Goal: Task Accomplishment & Management: Manage account settings

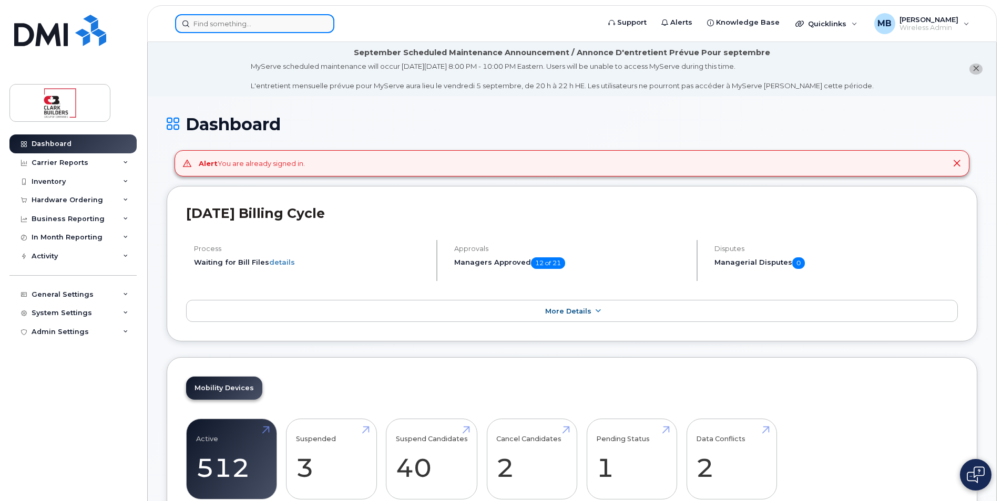
click at [223, 16] on input at bounding box center [254, 23] width 159 height 19
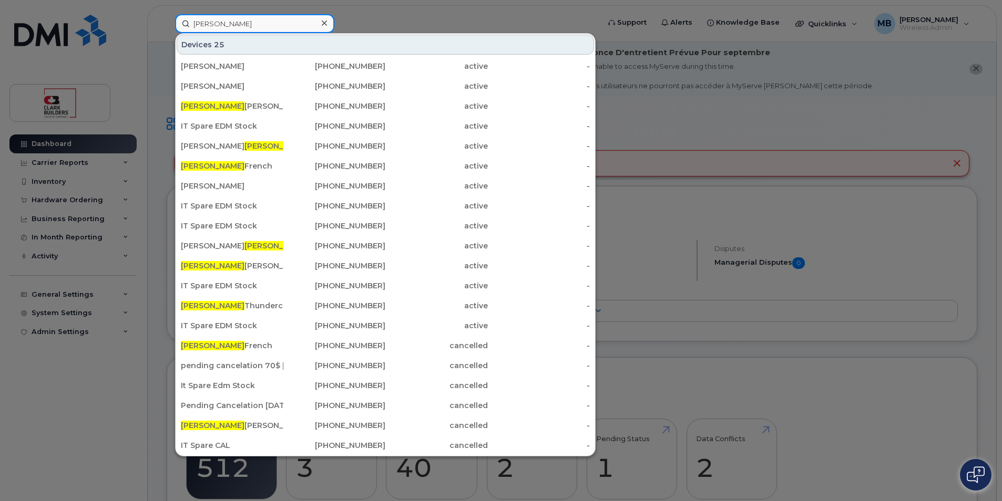
click at [247, 23] on input "Matthew" at bounding box center [254, 23] width 159 height 19
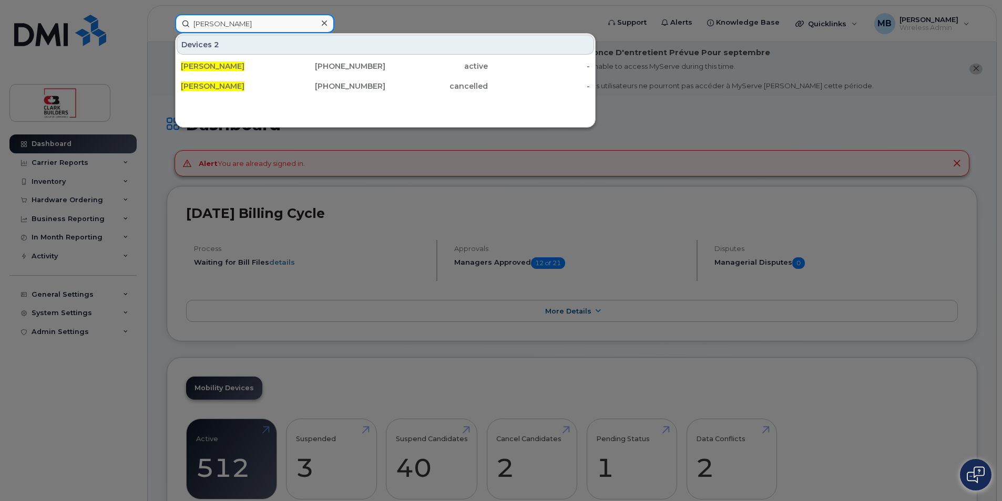
type input "Matthew French"
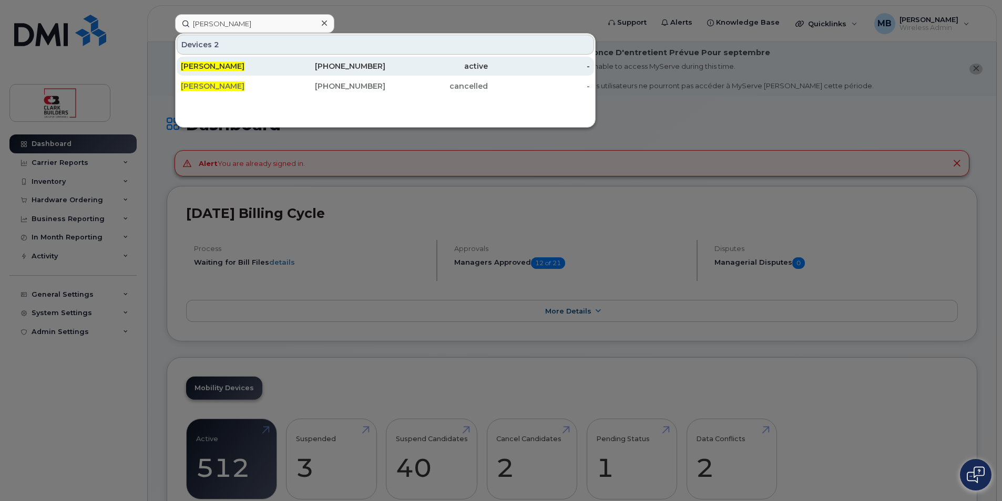
click at [301, 66] on div "780-264-6033" at bounding box center [334, 66] width 102 height 11
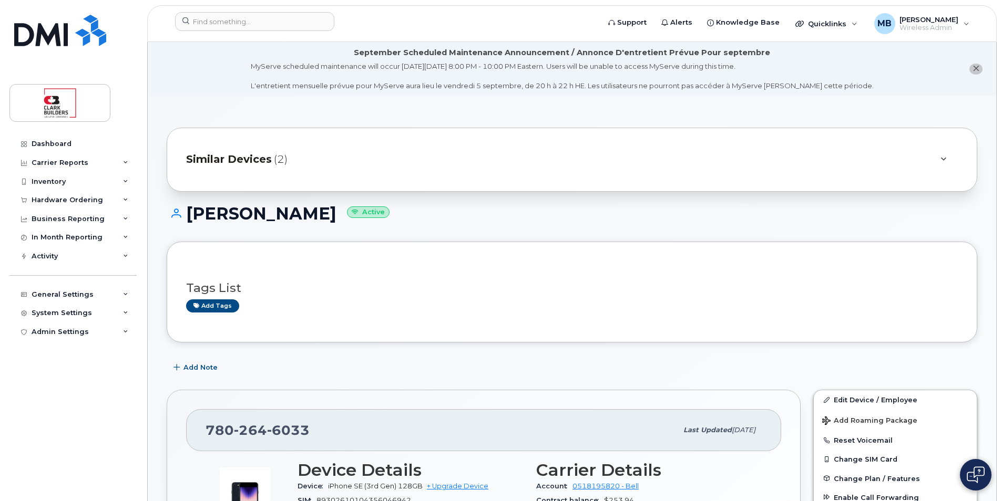
scroll to position [263, 0]
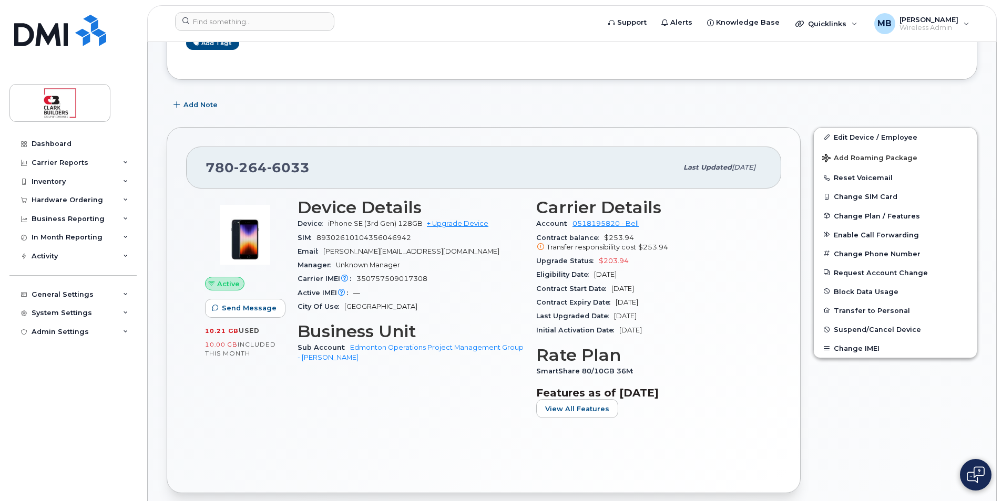
drag, startPoint x: 662, startPoint y: 302, endPoint x: 615, endPoint y: 302, distance: 46.8
click at [615, 302] on div "Contract Expiry Date Jul 18, 2026" at bounding box center [649, 303] width 226 height 14
drag, startPoint x: 615, startPoint y: 302, endPoint x: 639, endPoint y: 303, distance: 23.2
click at [632, 302] on span "Jul 18, 2026" at bounding box center [626, 302] width 23 height 8
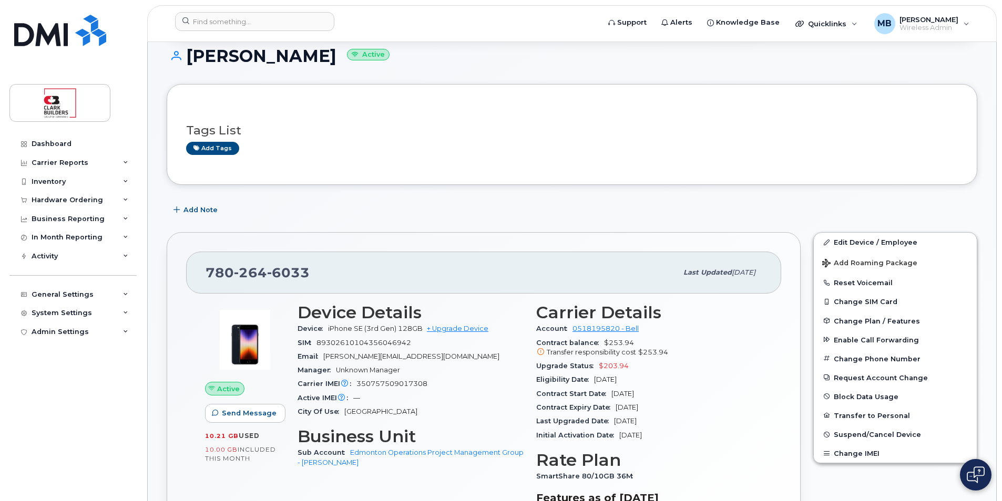
scroll to position [105, 0]
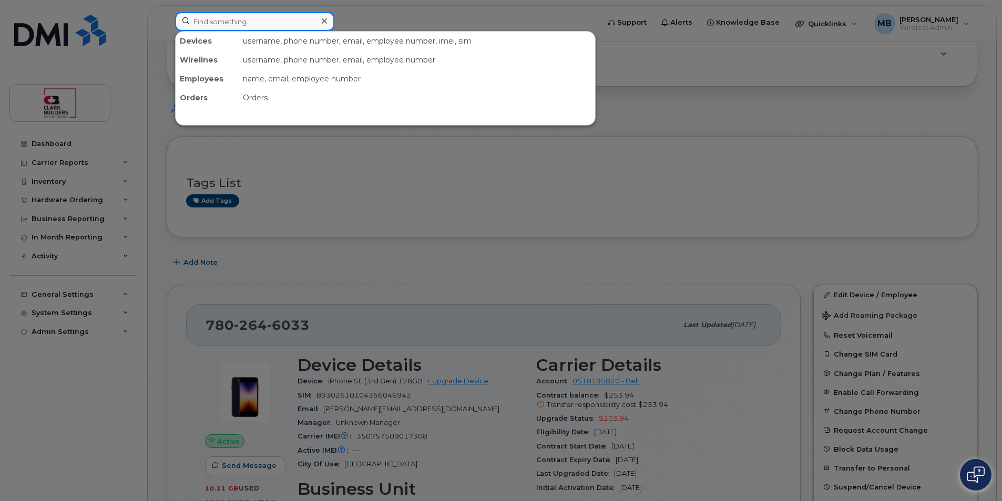
click at [269, 28] on input at bounding box center [254, 21] width 159 height 19
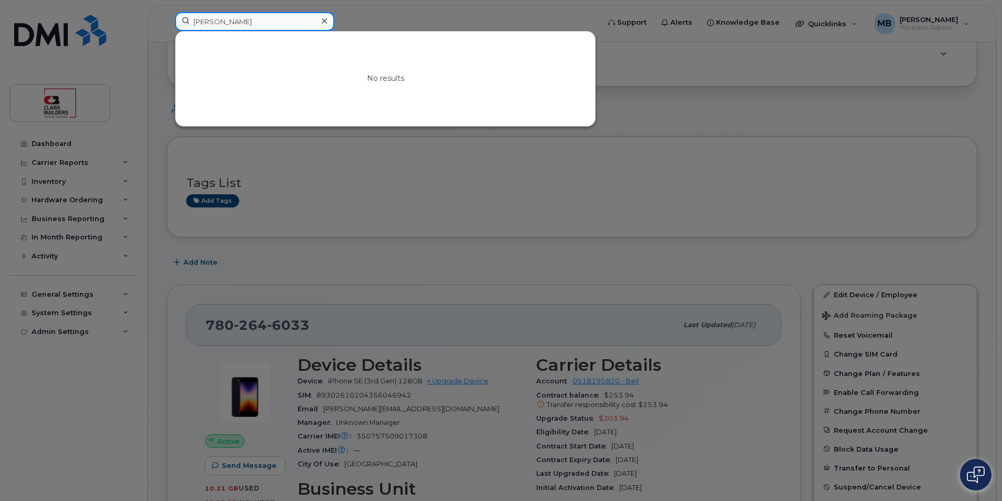
drag, startPoint x: 240, startPoint y: 22, endPoint x: 192, endPoint y: 20, distance: 47.9
click at [192, 20] on input "camille" at bounding box center [254, 21] width 159 height 19
click at [421, 17] on div at bounding box center [501, 250] width 1002 height 501
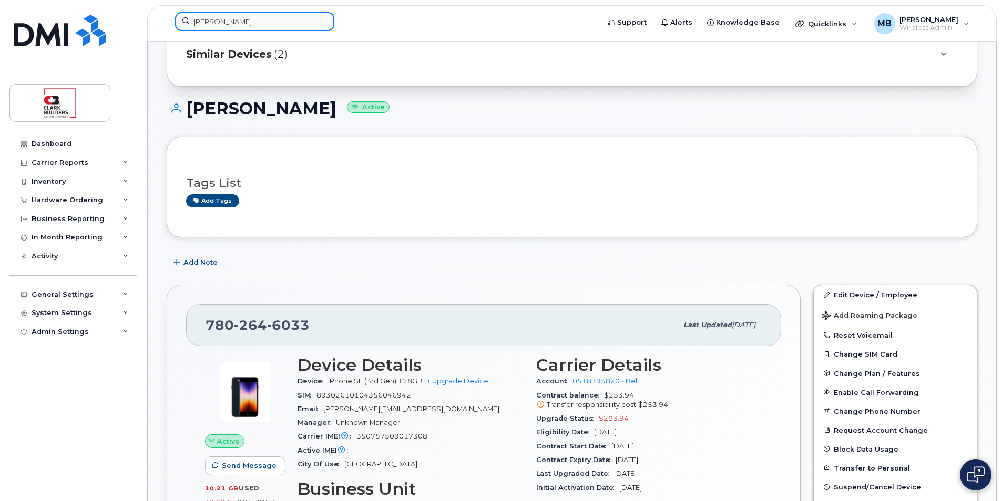
click at [245, 19] on input "camille" at bounding box center [254, 21] width 159 height 19
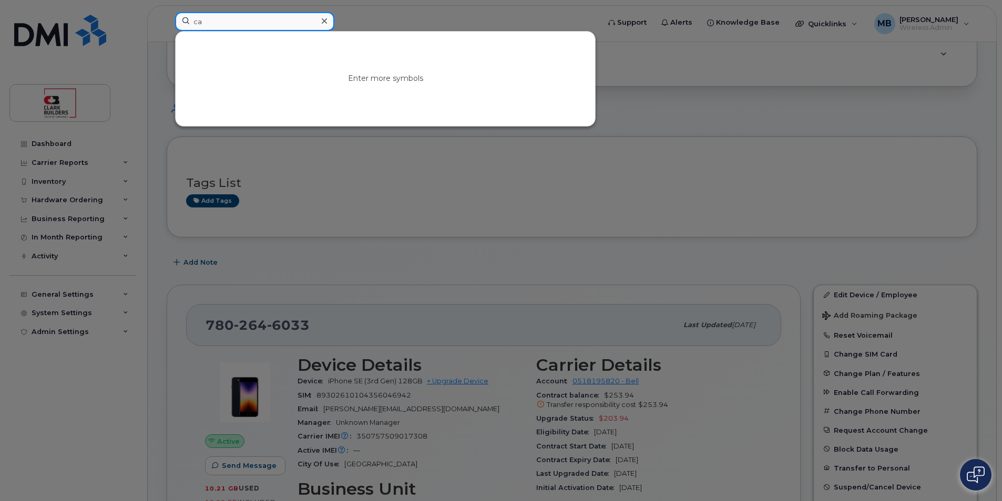
type input "c"
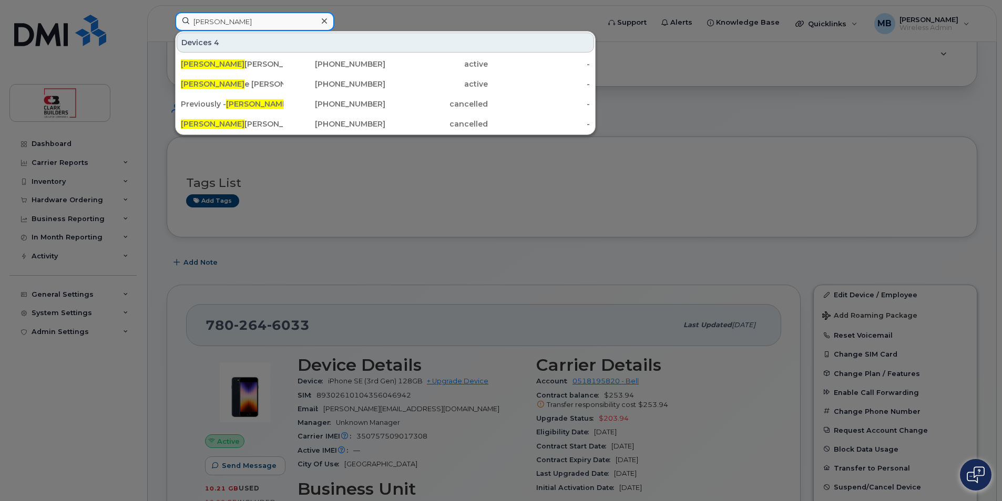
type input "denis"
click at [428, 5] on div at bounding box center [501, 250] width 1002 height 501
click at [261, 20] on input "denis" at bounding box center [254, 21] width 159 height 19
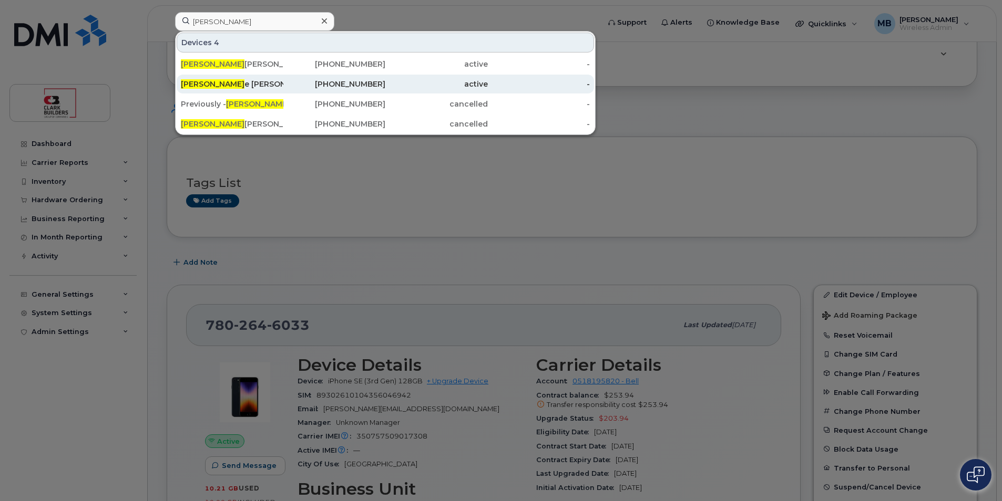
click at [324, 87] on div "780-504-7781" at bounding box center [334, 84] width 102 height 11
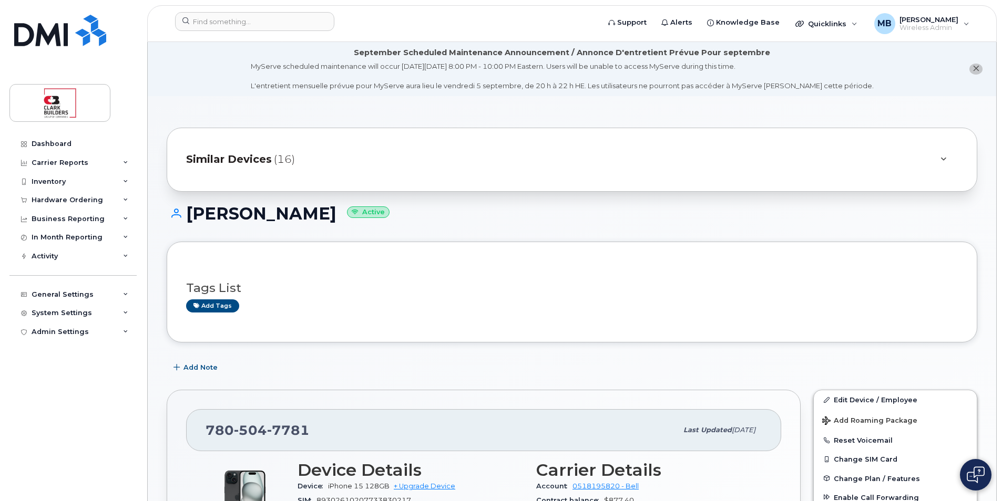
scroll to position [105, 0]
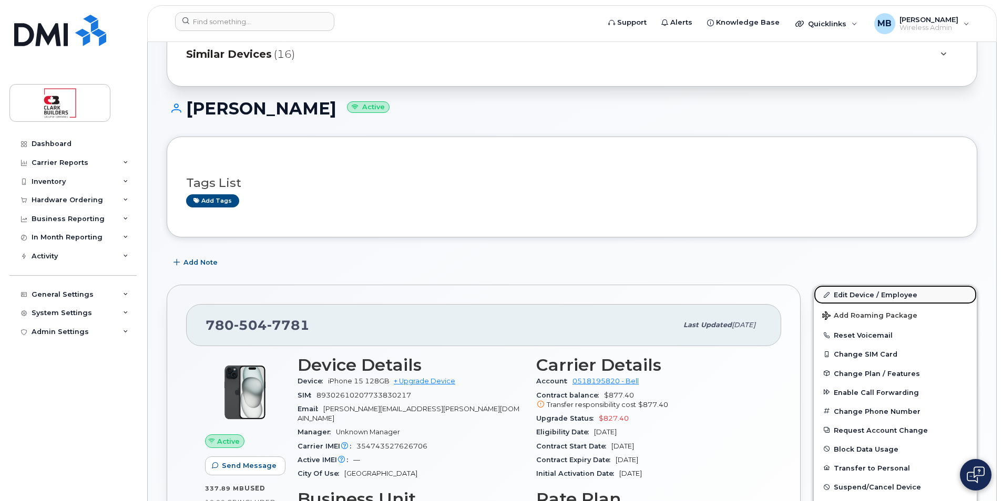
click at [850, 296] on link "Edit Device / Employee" at bounding box center [895, 294] width 163 height 19
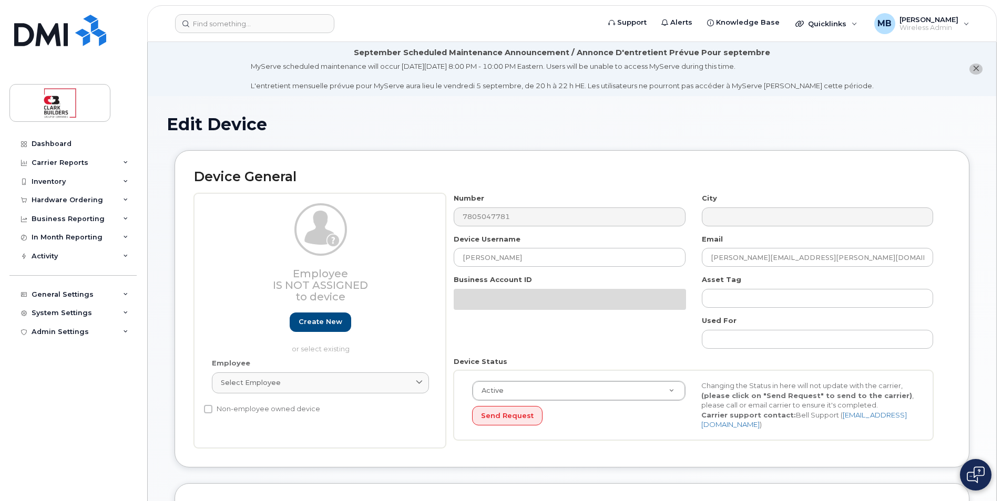
select select "4110759"
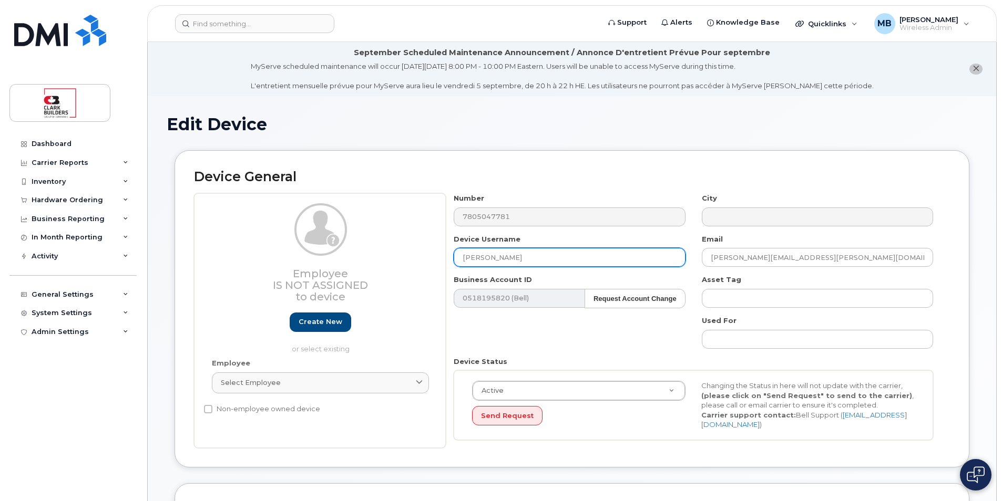
click at [541, 257] on input "[PERSON_NAME]" at bounding box center [569, 257] width 231 height 19
drag, startPoint x: 523, startPoint y: 257, endPoint x: 416, endPoint y: 252, distance: 106.8
click at [416, 252] on div "Employee Is not assigned to device Create new or select existing Employee Selec…" at bounding box center [572, 320] width 756 height 255
drag, startPoint x: 520, startPoint y: 263, endPoint x: 455, endPoint y: 261, distance: 65.7
click at [455, 261] on input "Camille Smith" at bounding box center [569, 257] width 231 height 19
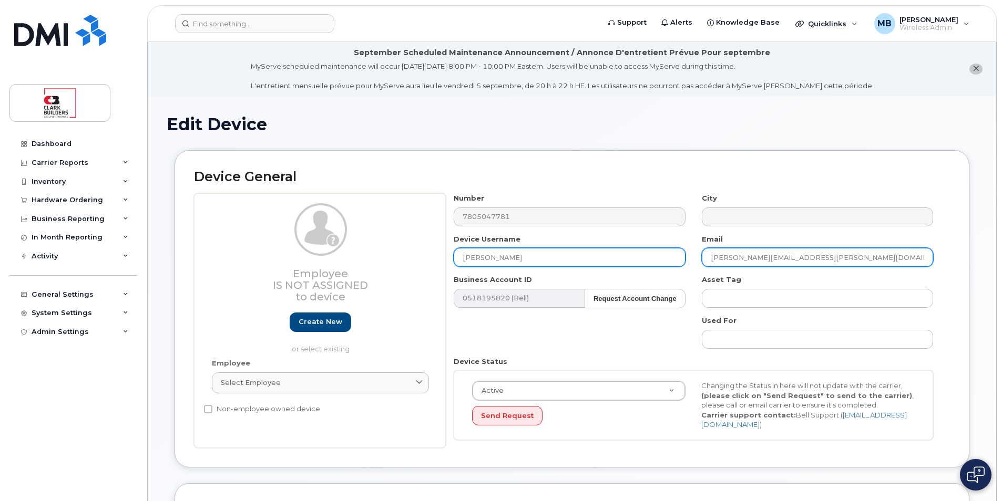
type input "Camille Smith"
drag, startPoint x: 767, startPoint y: 256, endPoint x: 693, endPoint y: 256, distance: 73.6
click at [694, 256] on div "Email matthew.buttrey@clarkbuilders.com" at bounding box center [818, 250] width 248 height 33
paste input "Camille Smith"
click at [736, 251] on input "Camille Smith@clarkbuilders.com" at bounding box center [817, 257] width 231 height 19
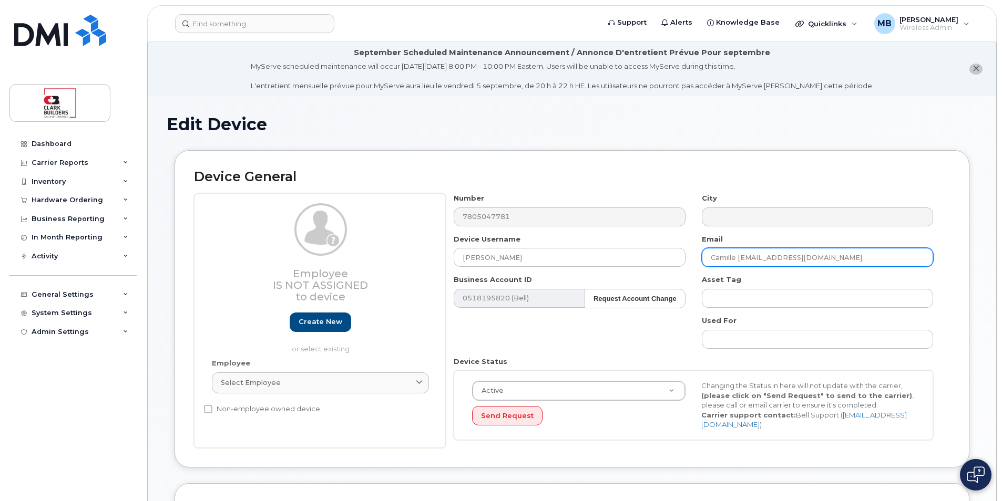
click at [740, 253] on input "Camille Smith@clarkbuilders.com" at bounding box center [817, 257] width 231 height 19
click at [715, 259] on input "Camille.smith@clarkbuilders.com" at bounding box center [817, 257] width 231 height 19
type input "camille.smith@clarkbuilders.com"
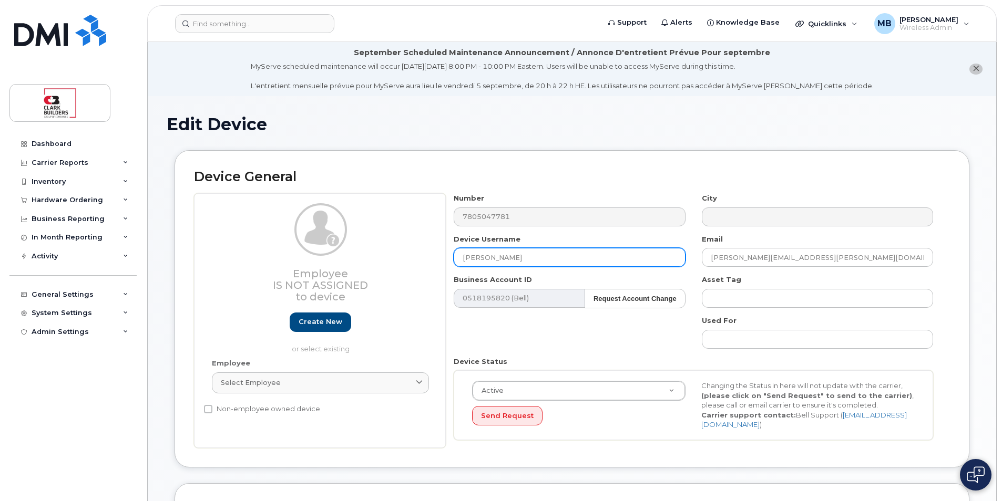
drag, startPoint x: 524, startPoint y: 254, endPoint x: 454, endPoint y: 251, distance: 70.5
click at [454, 251] on div "Device Username Camille Smith" at bounding box center [570, 250] width 248 height 33
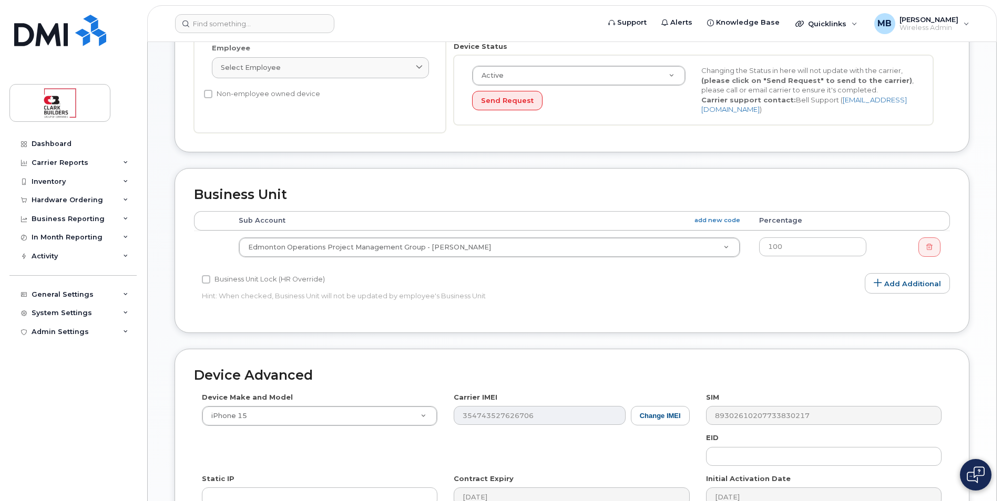
scroll to position [477, 0]
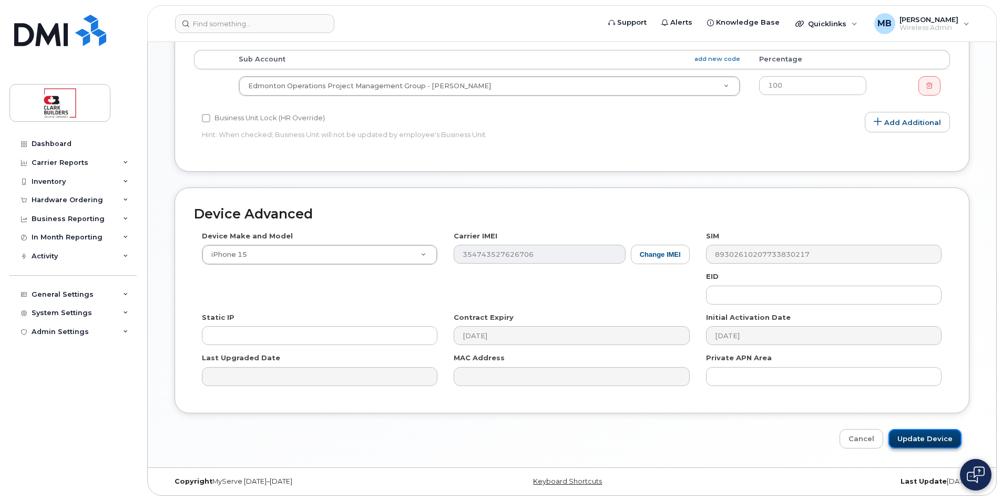
click at [921, 441] on input "Update Device" at bounding box center [924, 438] width 73 height 19
type input "Saving..."
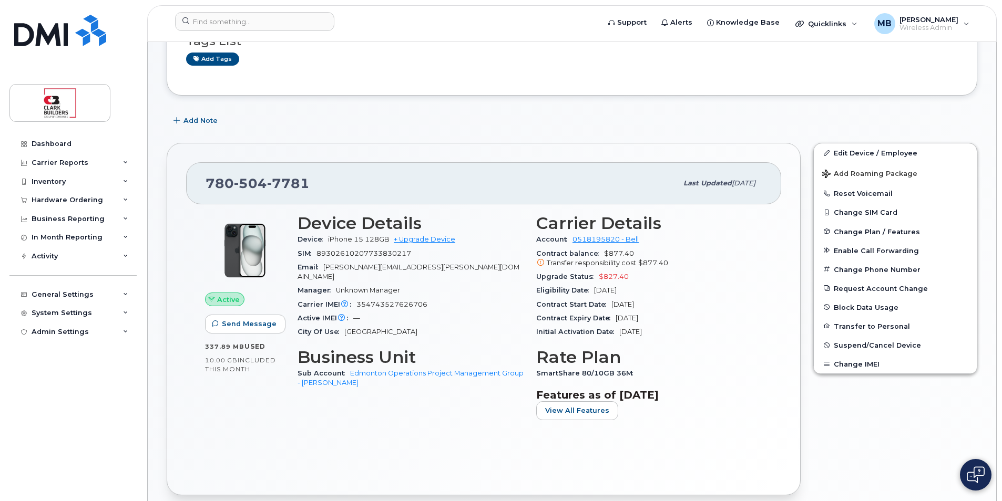
scroll to position [53, 0]
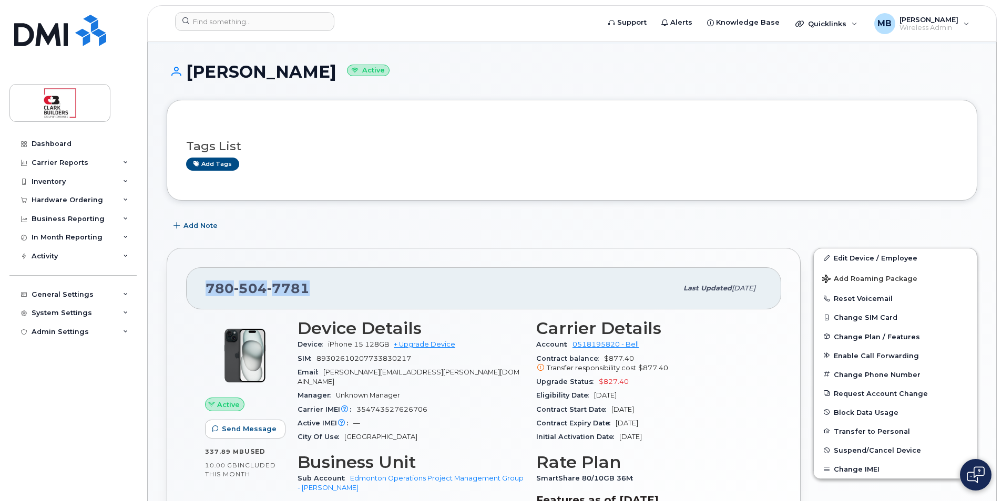
drag, startPoint x: 310, startPoint y: 291, endPoint x: 179, endPoint y: 291, distance: 130.9
click at [179, 291] on div "[PHONE_NUMBER] Last updated [DATE] Active Send Message 337.89 MB  used 10.00 GB…" at bounding box center [484, 424] width 634 height 353
copy span "[PHONE_NUMBER]"
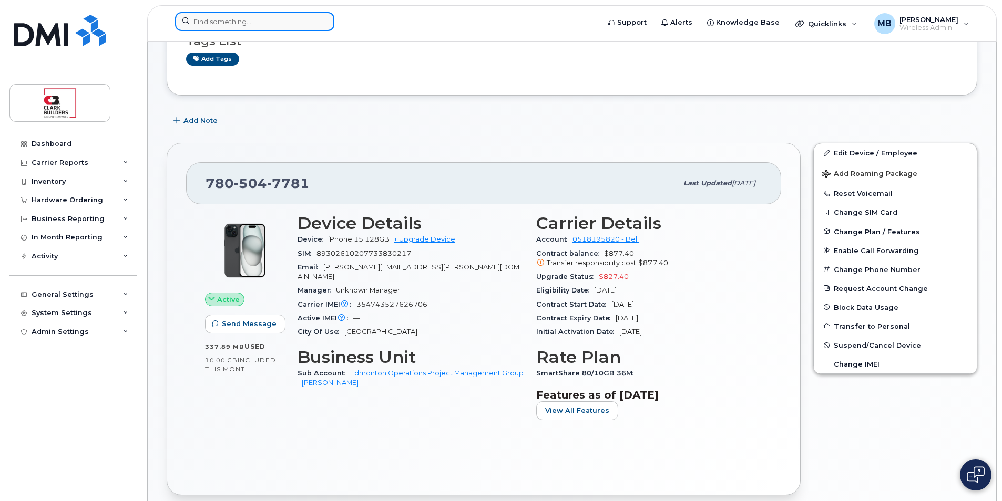
click at [261, 13] on input at bounding box center [254, 21] width 159 height 19
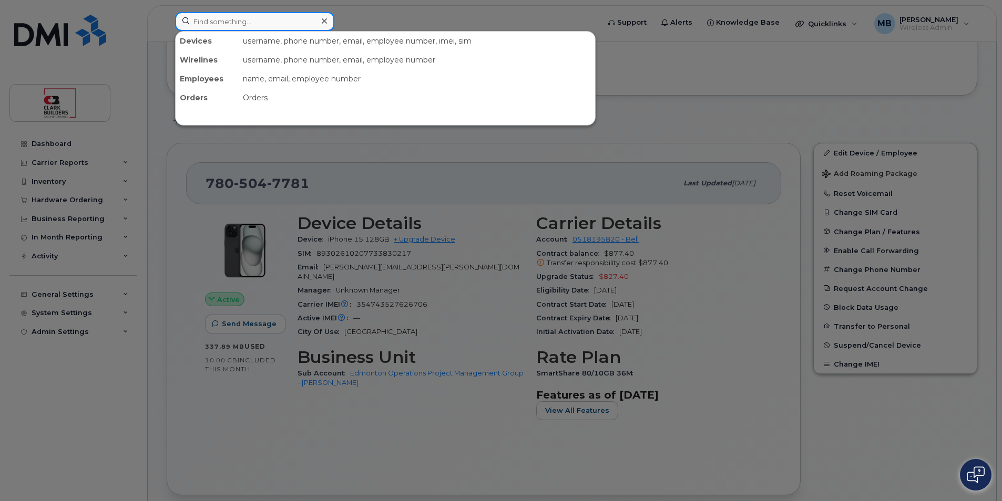
click at [248, 25] on input at bounding box center [254, 21] width 159 height 19
click at [421, 25] on div at bounding box center [501, 250] width 1002 height 501
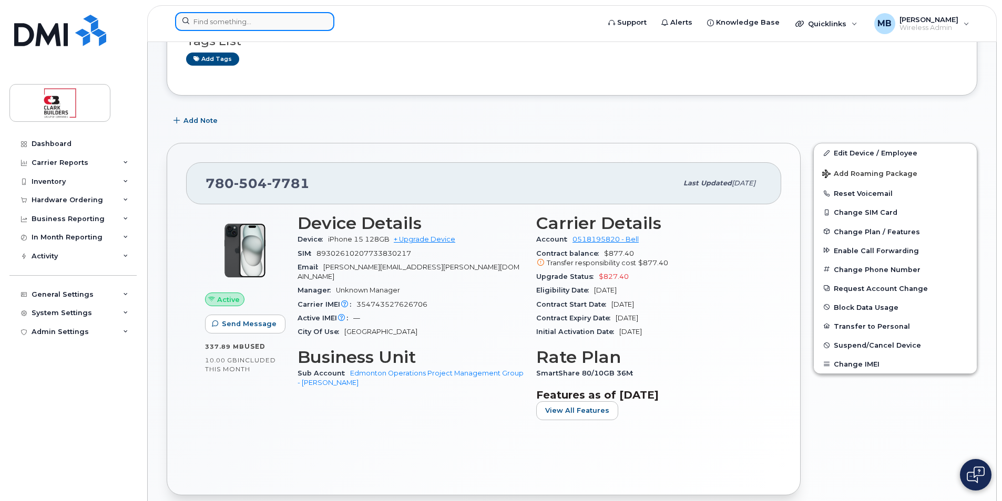
click at [230, 16] on input at bounding box center [254, 21] width 159 height 19
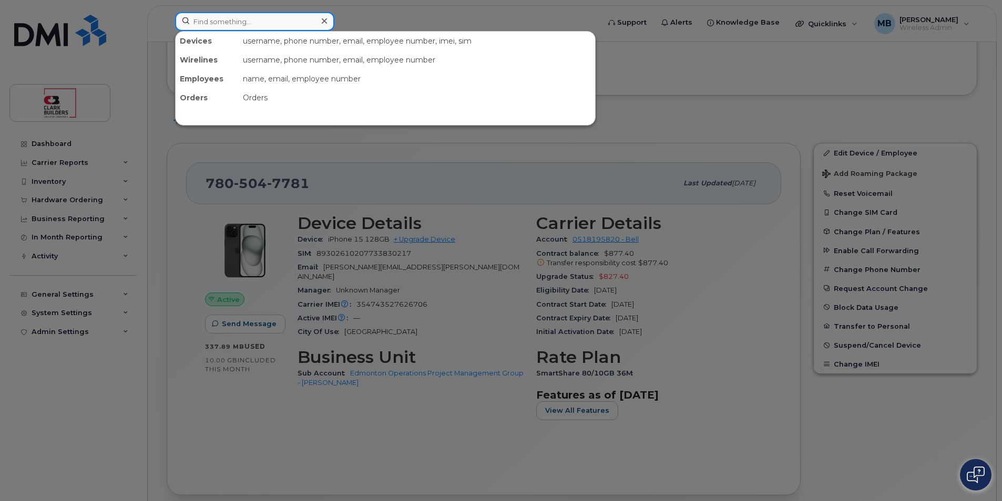
paste input "Tyler Woolgar"
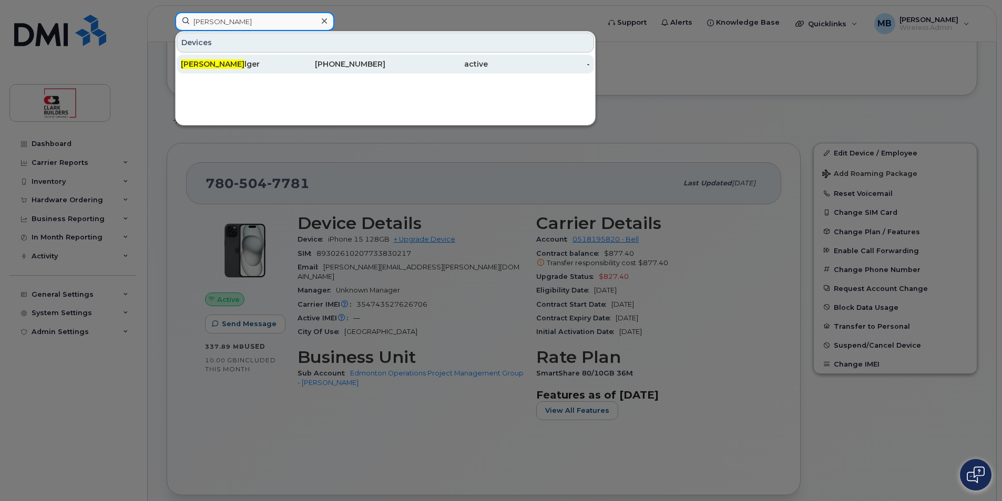
type input "Tyler Woo"
click at [253, 64] on div "Tyler Woo lger" at bounding box center [232, 64] width 102 height 11
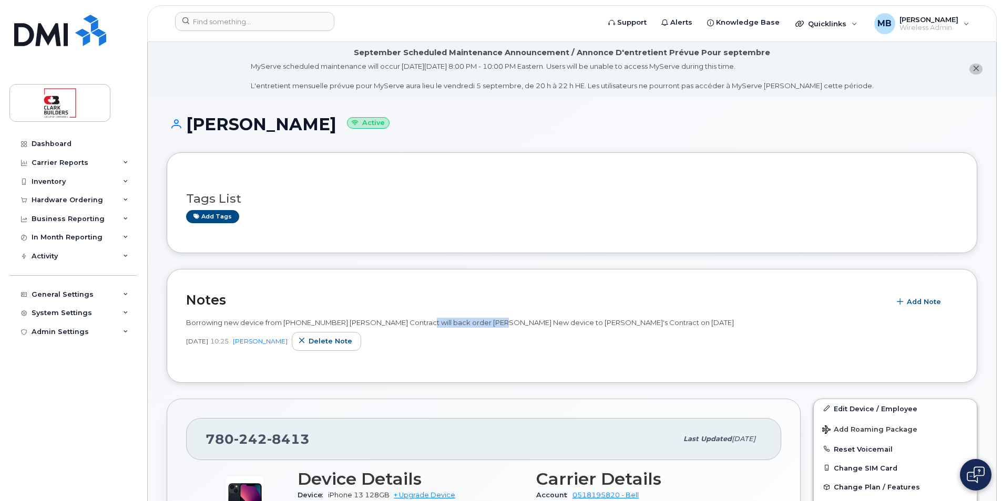
drag, startPoint x: 415, startPoint y: 318, endPoint x: 490, endPoint y: 320, distance: 75.2
click at [490, 320] on span "Borrowing new device from 587-338-8368 Kyle Adzich's Contract will back order T…" at bounding box center [460, 322] width 548 height 8
drag, startPoint x: 490, startPoint y: 320, endPoint x: 521, endPoint y: 325, distance: 30.9
click at [521, 325] on span "Borrowing new device from 587-338-8368 Kyle Adzich's Contract will back order T…" at bounding box center [460, 322] width 548 height 8
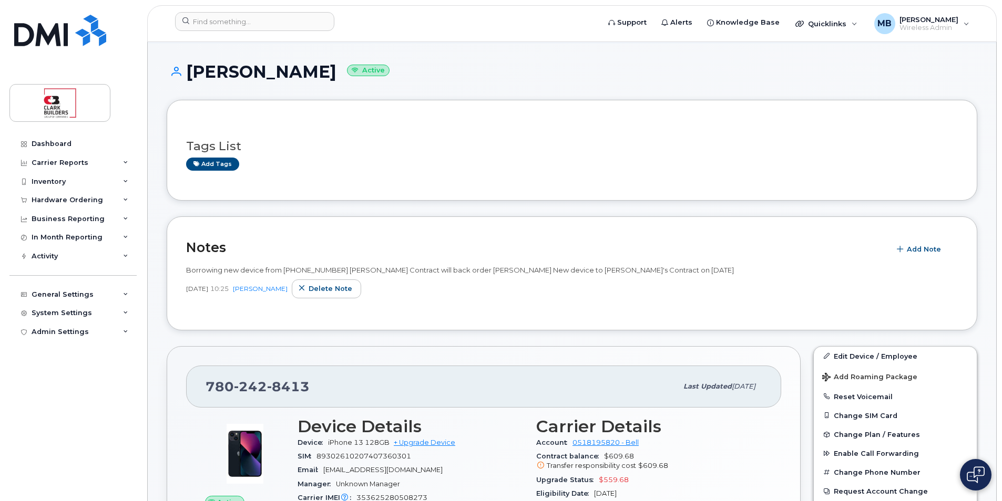
scroll to position [158, 0]
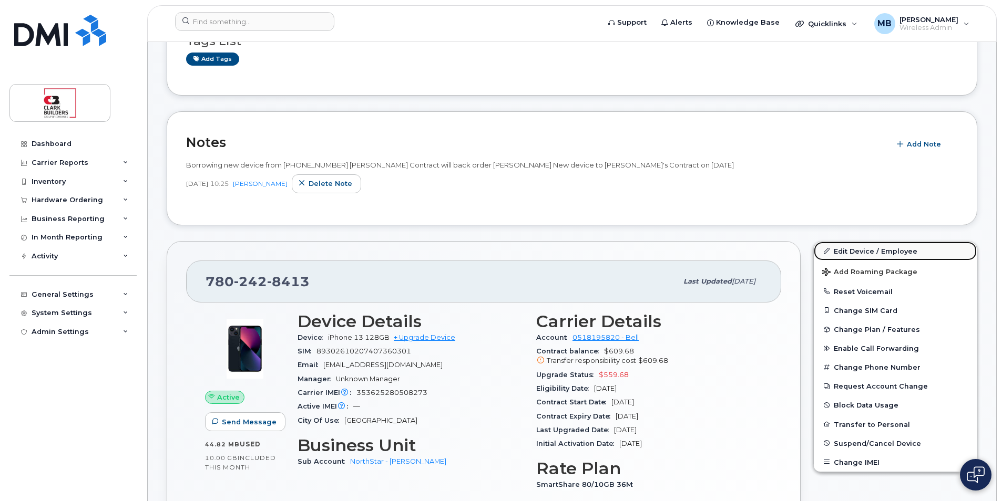
click at [862, 250] on link "Edit Device / Employee" at bounding box center [895, 251] width 163 height 19
click at [859, 251] on link "Edit Device / Employee" at bounding box center [895, 251] width 163 height 19
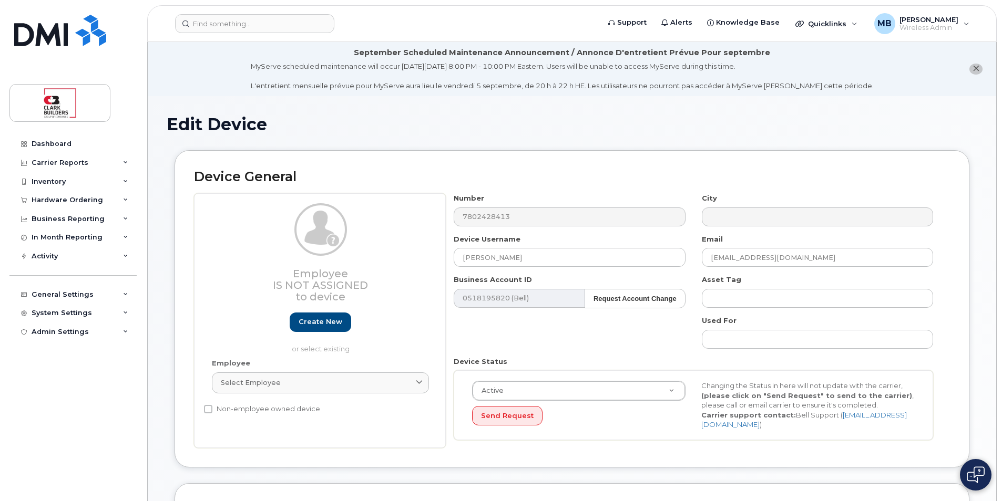
select select "24188"
click at [537, 258] on input "[PERSON_NAME]" at bounding box center [569, 257] width 231 height 19
drag, startPoint x: 550, startPoint y: 258, endPoint x: 424, endPoint y: 247, distance: 126.0
click at [424, 247] on div "Employee Is not assigned to device Create new or select existing Employee Selec…" at bounding box center [572, 320] width 756 height 255
type input "IT Spare EDM Stock"
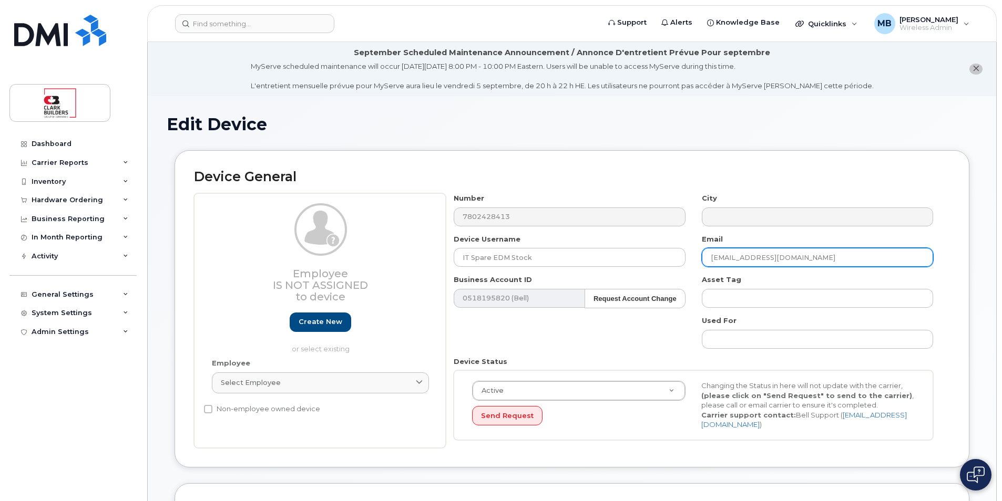
click at [754, 257] on input "tyler.woolgar@northstar.rentals" at bounding box center [817, 257] width 231 height 19
drag, startPoint x: 834, startPoint y: 254, endPoint x: 697, endPoint y: 254, distance: 137.2
click at [697, 254] on div "Email tyler.woolgar@northstar.rentals" at bounding box center [818, 250] width 248 height 33
type input "matthew.buttrey@clarkbuilders.com"
click at [951, 252] on div "Device General Employee Is not assigned to device Create new or select existing…" at bounding box center [571, 308] width 795 height 317
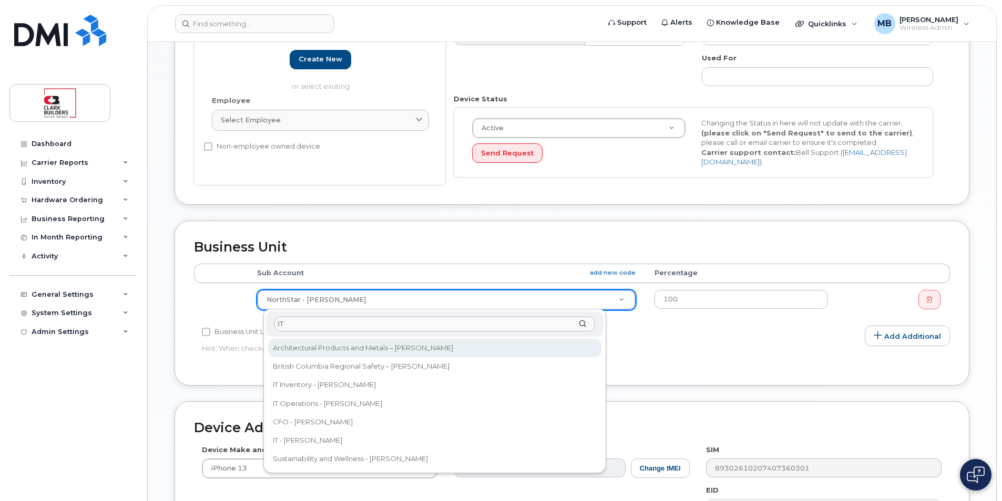
type input "IT"
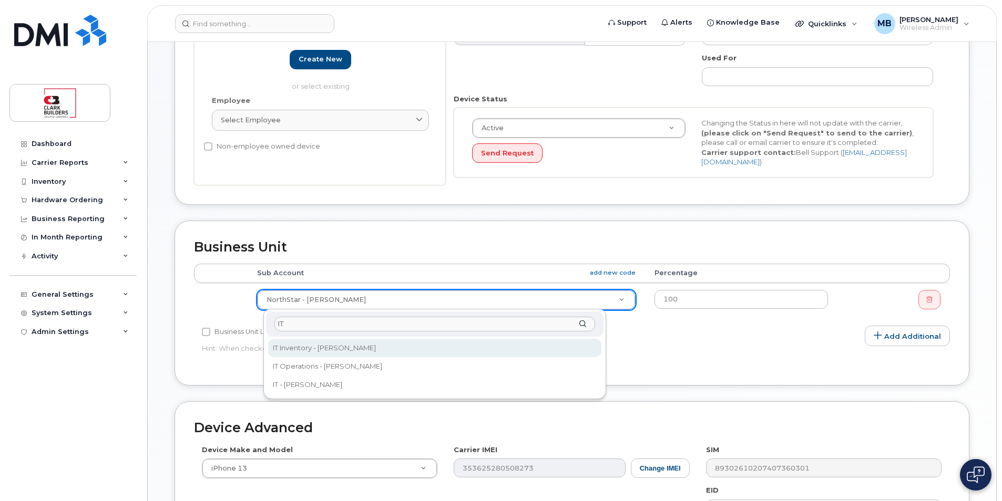
select select "24207"
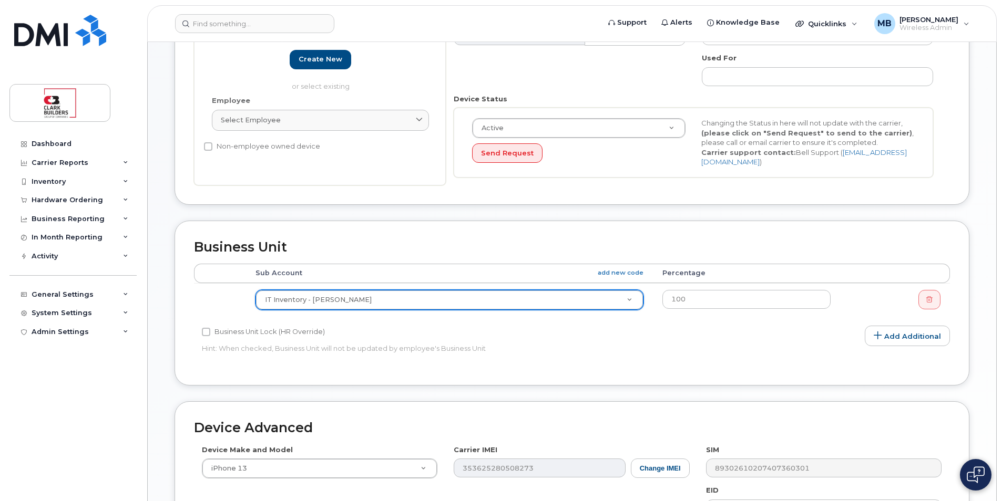
scroll to position [477, 0]
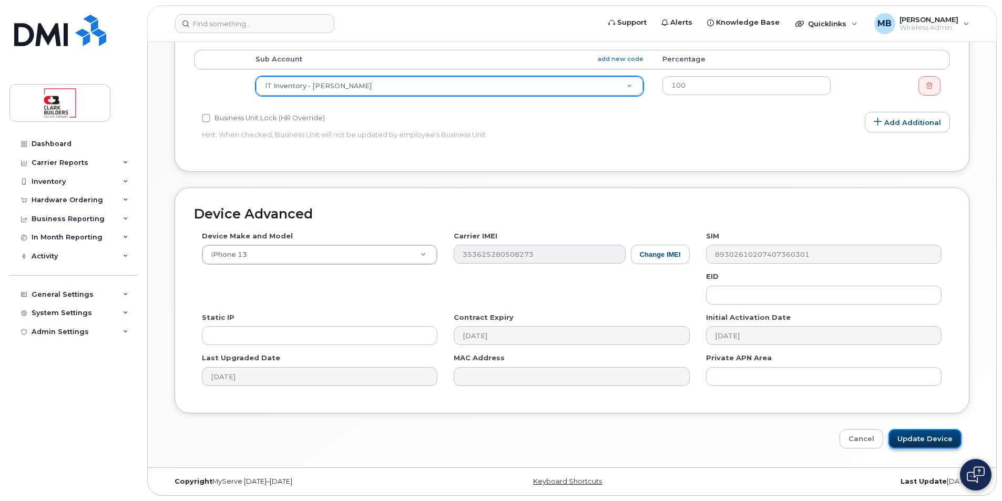
click at [931, 441] on input "Update Device" at bounding box center [924, 438] width 73 height 19
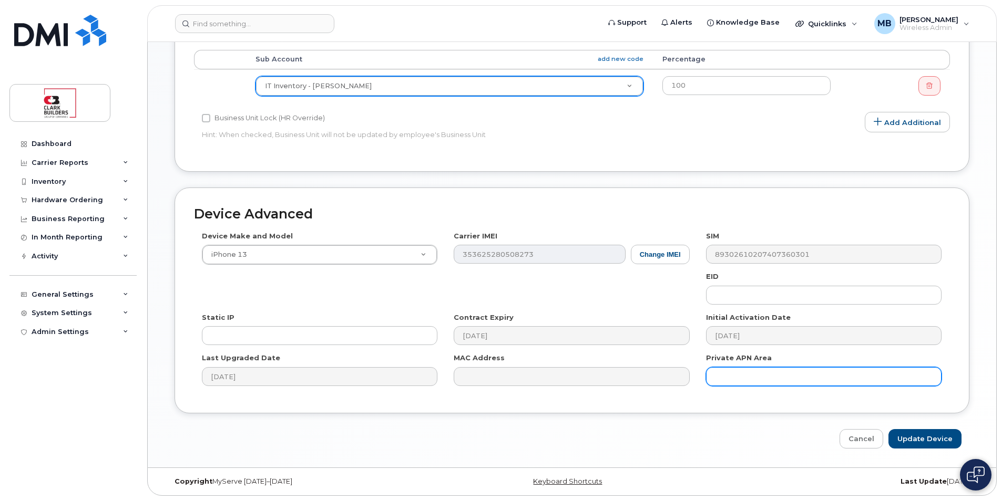
type input "Saving..."
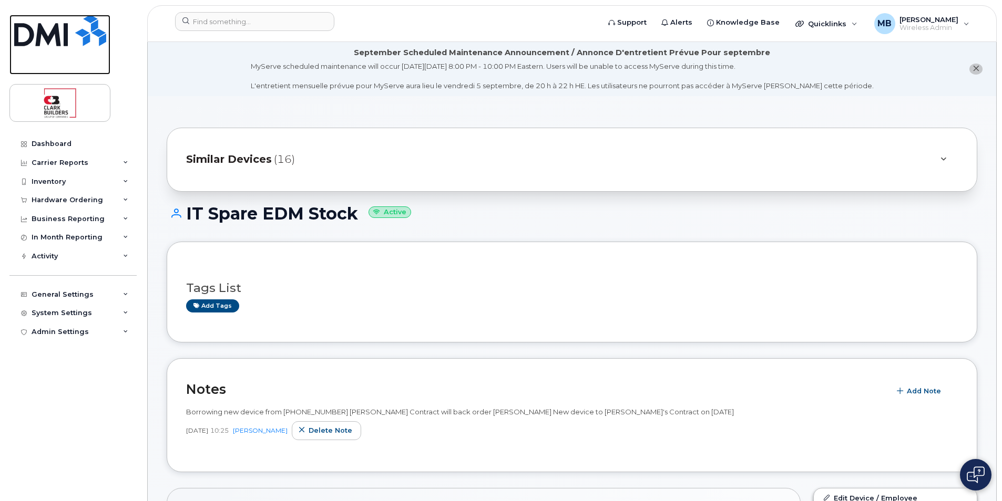
click at [66, 34] on img at bounding box center [60, 31] width 92 height 32
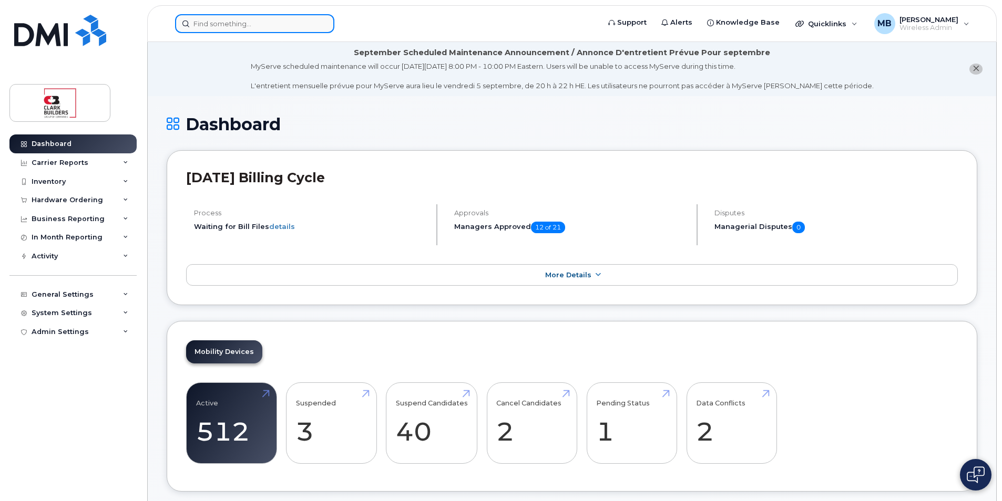
click at [227, 23] on input at bounding box center [254, 23] width 159 height 19
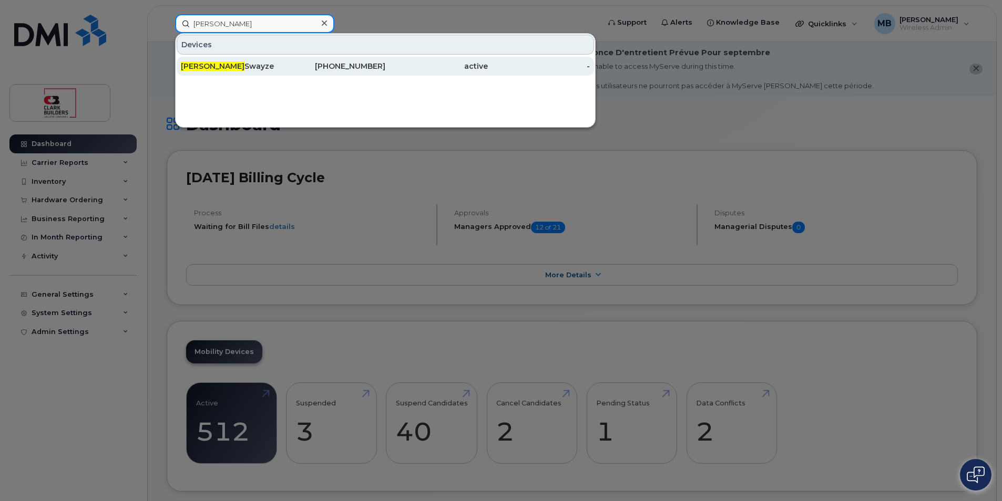
type input "jesse"
click at [249, 68] on div "Jesse Swayze" at bounding box center [232, 66] width 102 height 11
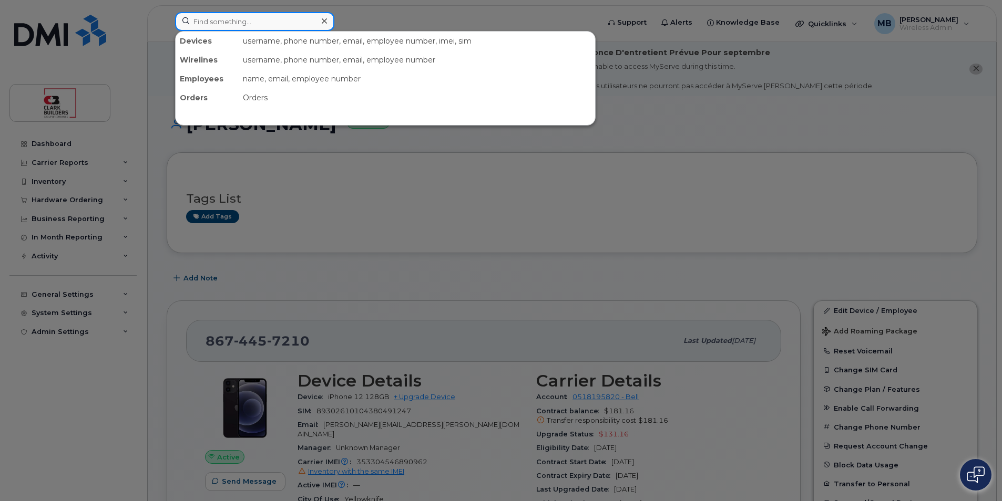
click at [242, 24] on input at bounding box center [254, 21] width 159 height 19
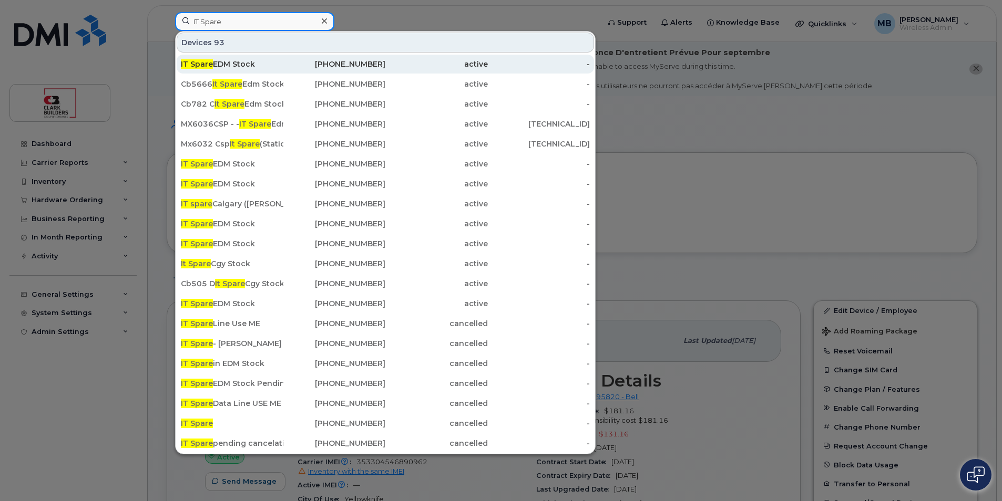
type input "IT Spare"
click at [266, 64] on div "IT Spare EDM Stock" at bounding box center [232, 64] width 102 height 11
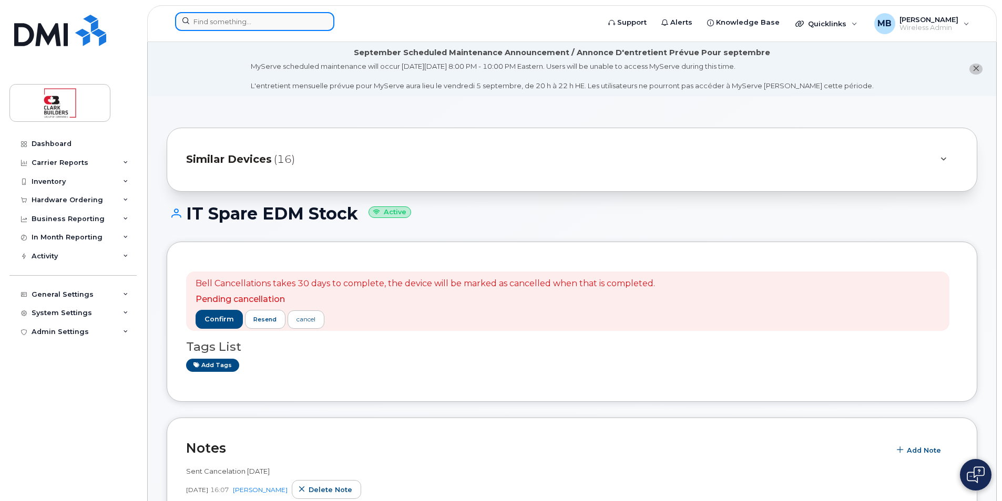
click at [232, 19] on input at bounding box center [254, 21] width 159 height 19
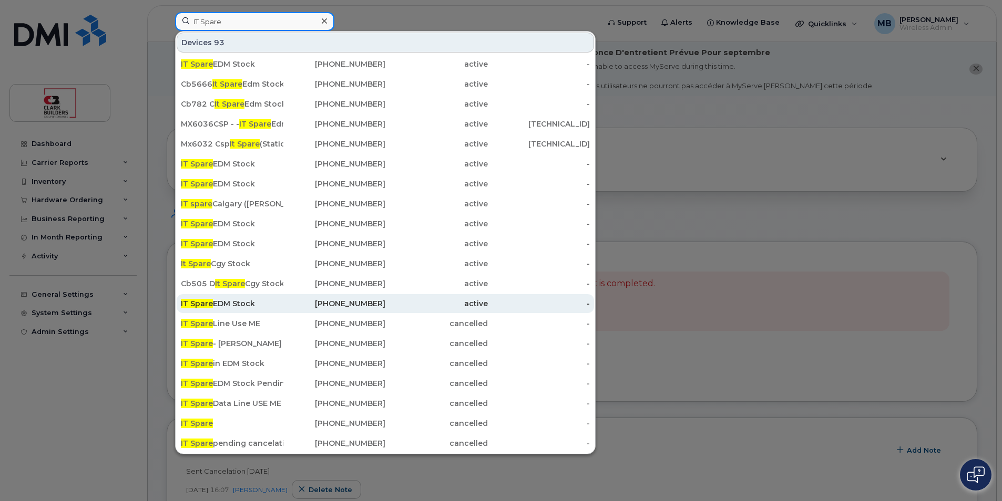
type input "IT Spare"
click at [285, 305] on div "[PHONE_NUMBER]" at bounding box center [334, 303] width 102 height 11
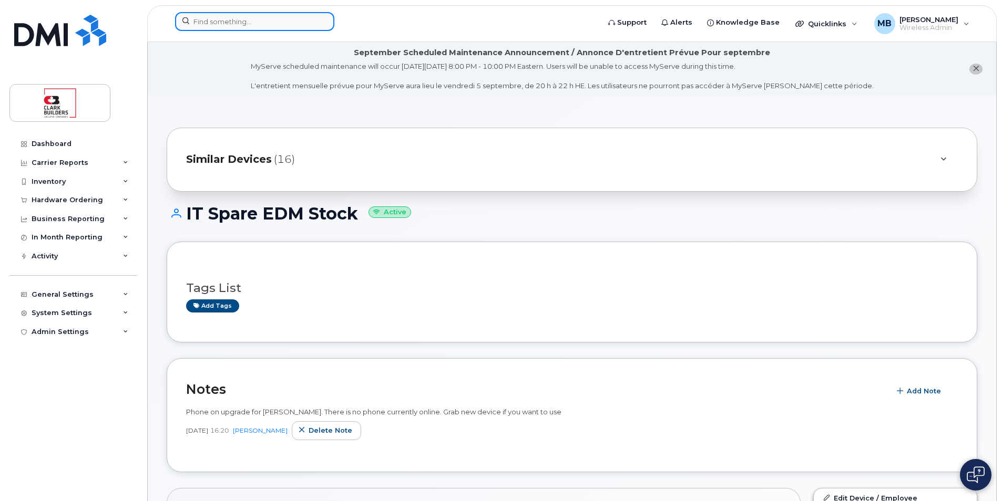
click at [217, 17] on input at bounding box center [254, 21] width 159 height 19
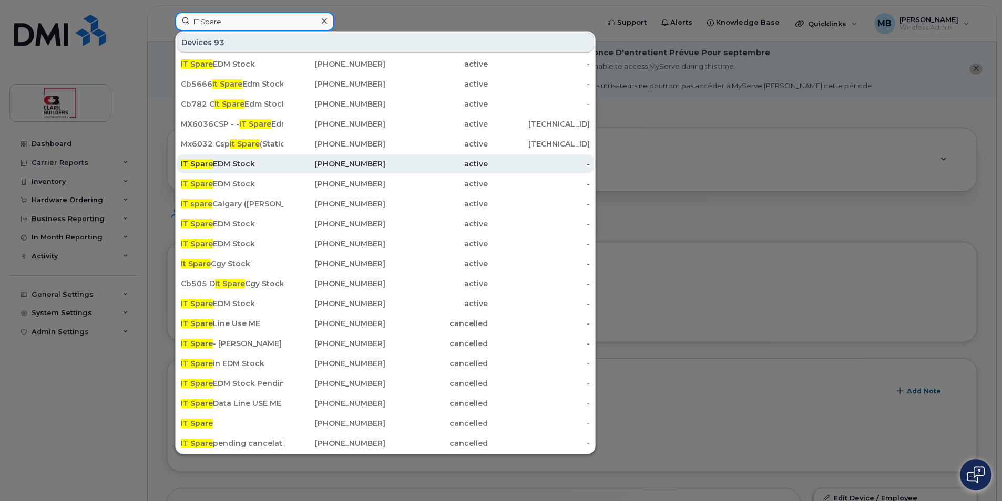
type input "IT Spare"
click at [268, 170] on div "IT Spare EDM Stock" at bounding box center [232, 164] width 102 height 19
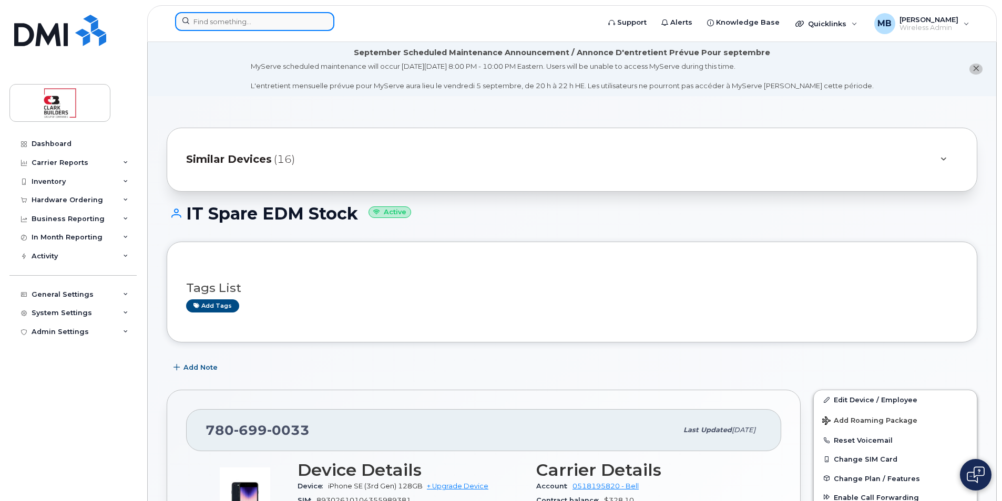
click at [232, 26] on input at bounding box center [254, 21] width 159 height 19
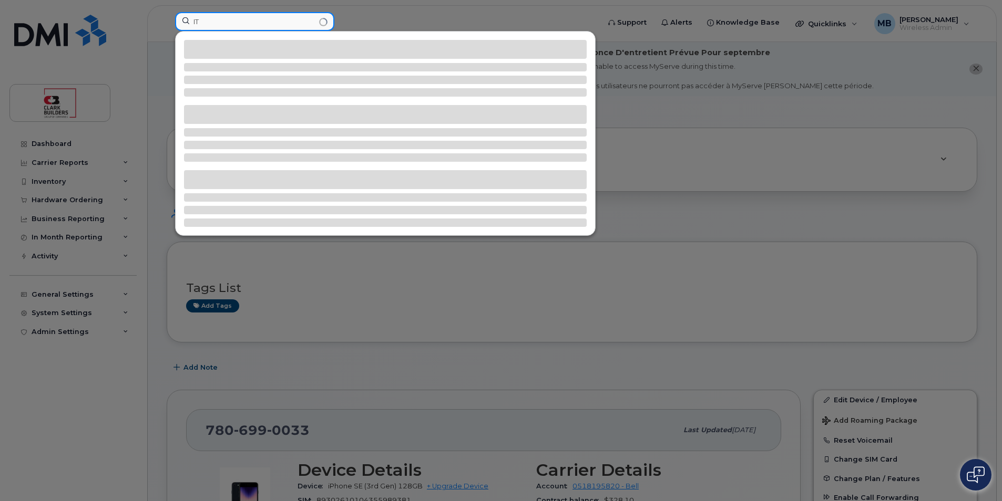
type input "I"
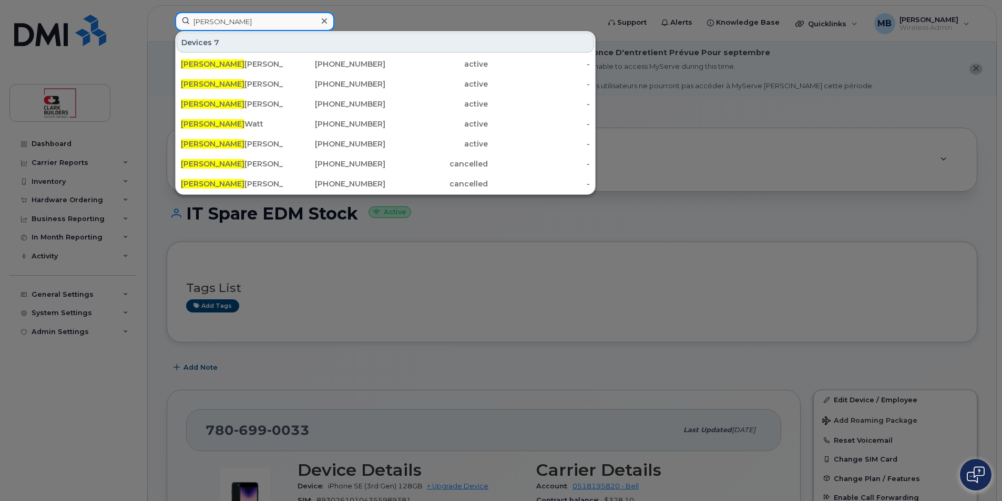
click at [223, 22] on input "Tyler" at bounding box center [254, 21] width 159 height 19
drag, startPoint x: 223, startPoint y: 22, endPoint x: 175, endPoint y: 22, distance: 48.4
click at [175, 22] on input "Tyler" at bounding box center [254, 21] width 159 height 19
paste input "Woolgar"
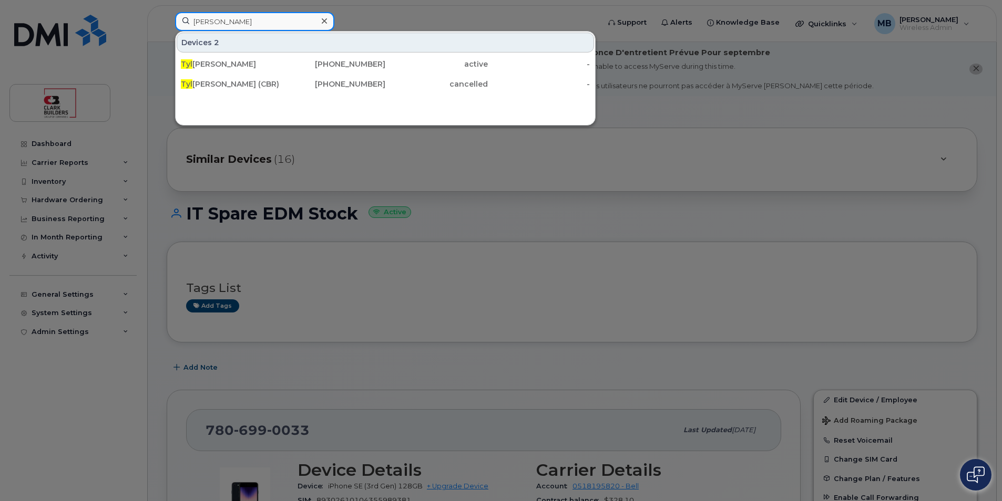
type input "T"
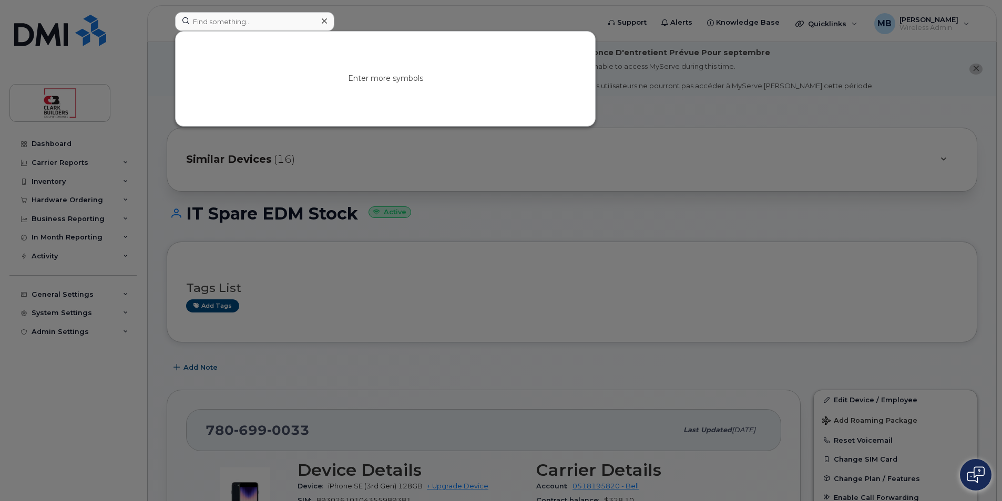
click at [66, 43] on div at bounding box center [501, 250] width 1002 height 501
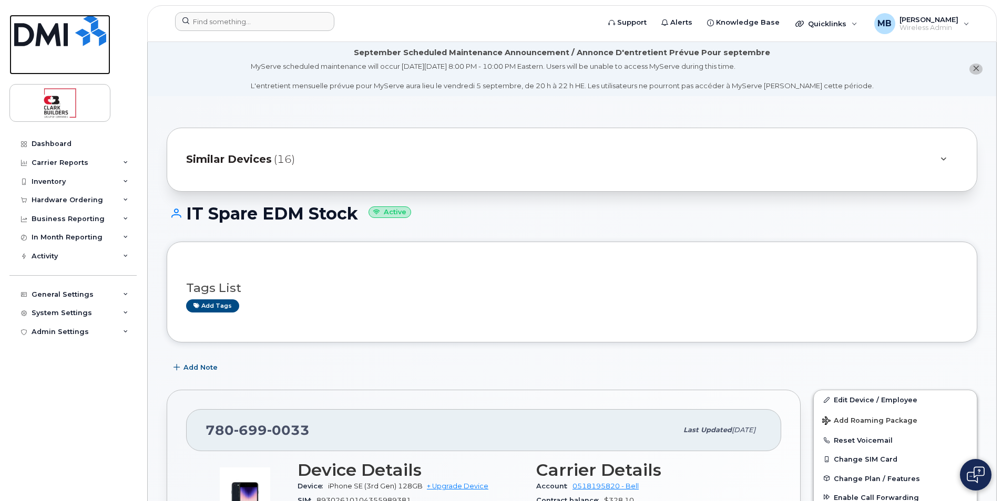
click at [66, 43] on img at bounding box center [60, 31] width 92 height 32
click at [70, 38] on img at bounding box center [60, 31] width 92 height 32
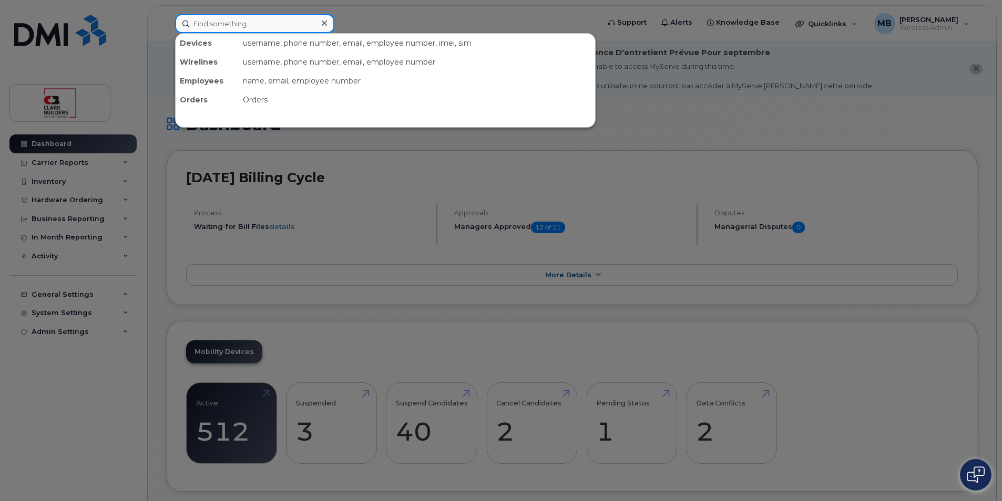
click at [215, 17] on input at bounding box center [254, 23] width 159 height 19
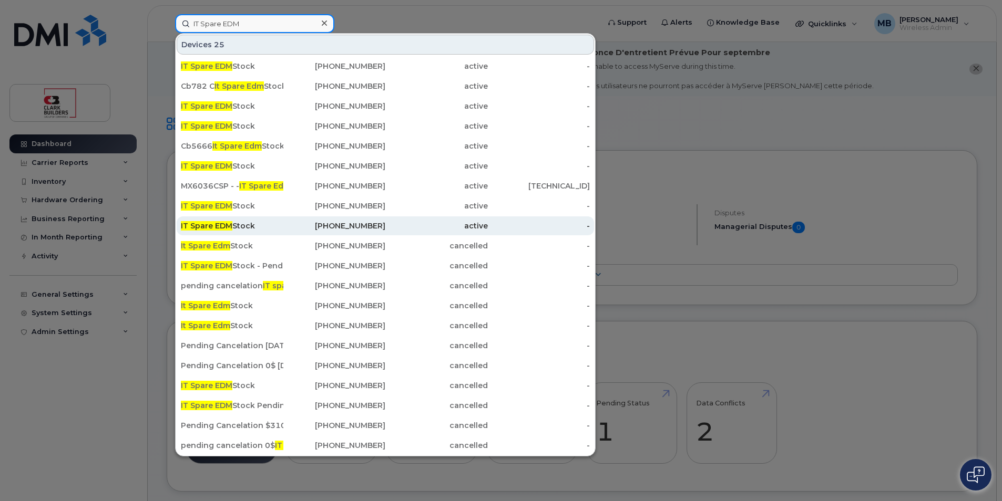
type input "IT Spare EDM"
click at [393, 225] on div "active" at bounding box center [436, 226] width 102 height 11
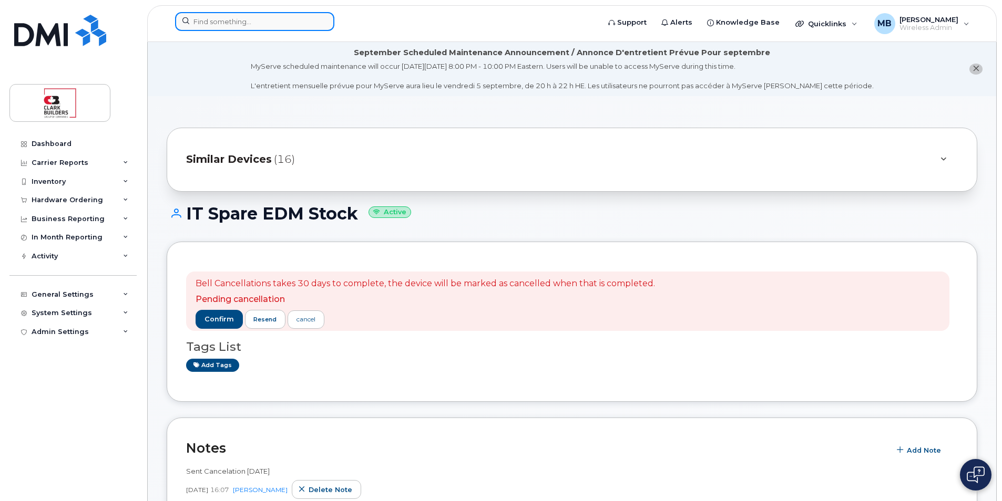
click at [225, 25] on input at bounding box center [254, 21] width 159 height 19
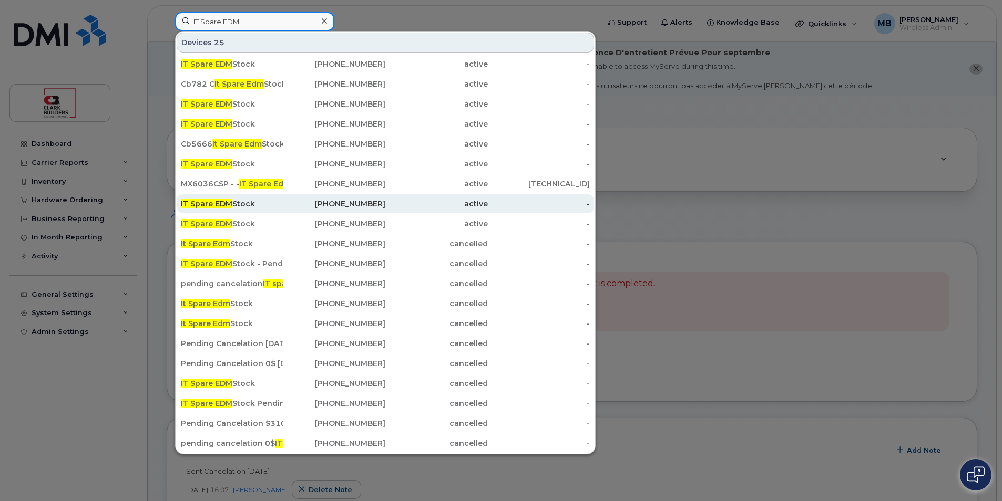
type input "IT Spare EDM"
click at [273, 207] on div "IT Spare EDM Stock" at bounding box center [232, 204] width 102 height 11
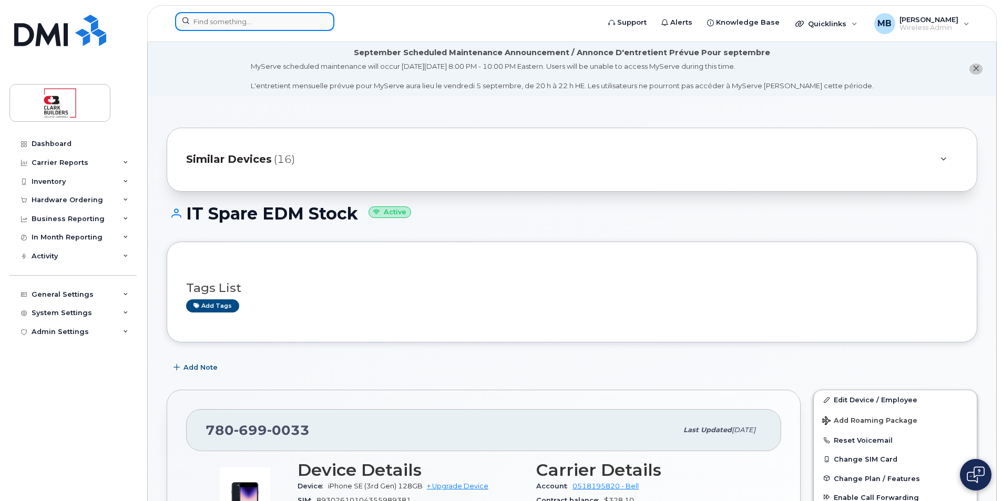
click at [225, 21] on input at bounding box center [254, 21] width 159 height 19
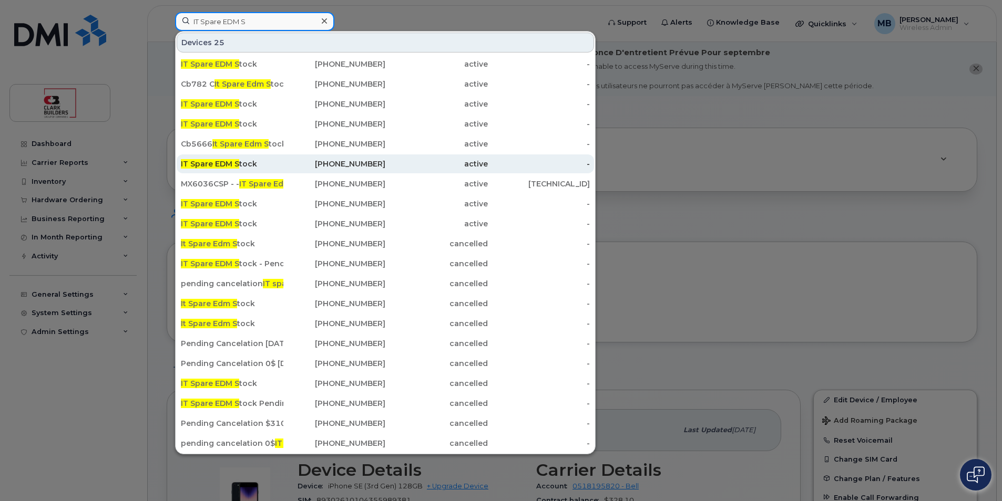
type input "IT Spare EDM S"
click at [306, 162] on div "[PHONE_NUMBER]" at bounding box center [334, 164] width 102 height 11
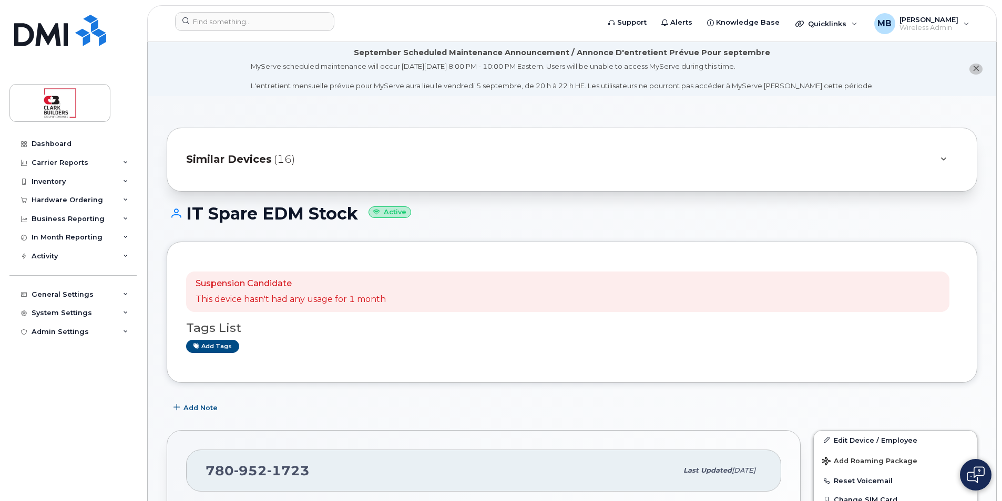
scroll to position [105, 0]
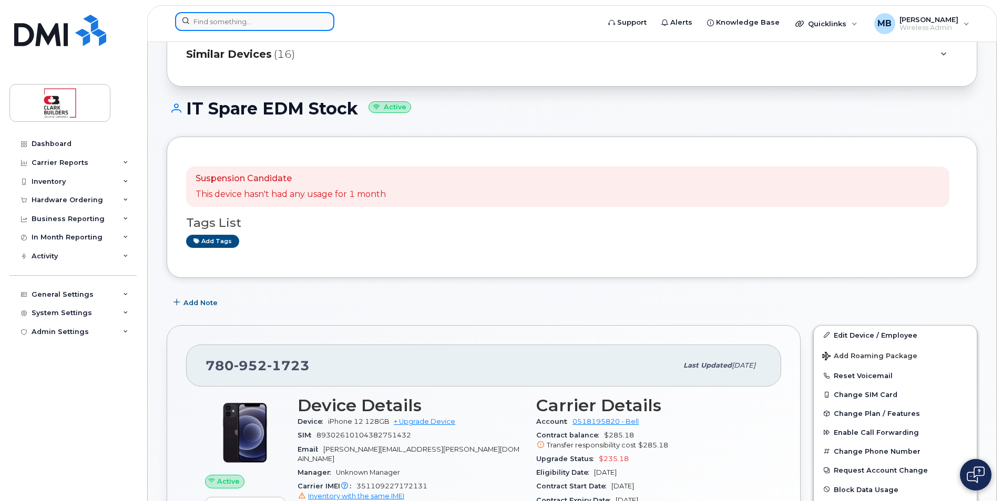
click at [250, 24] on input at bounding box center [254, 21] width 159 height 19
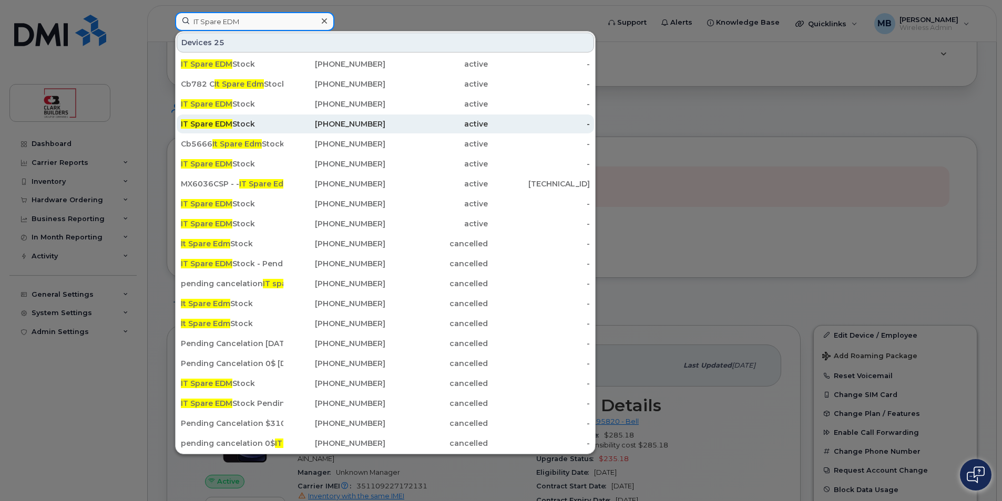
type input "IT Spare EDM"
click at [293, 125] on div "[PHONE_NUMBER]" at bounding box center [334, 124] width 102 height 11
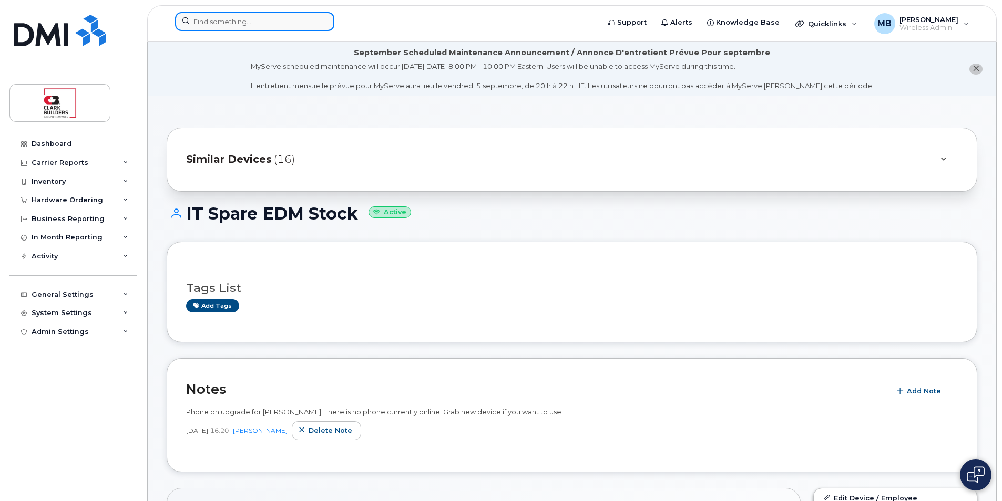
click at [217, 21] on input at bounding box center [254, 21] width 159 height 19
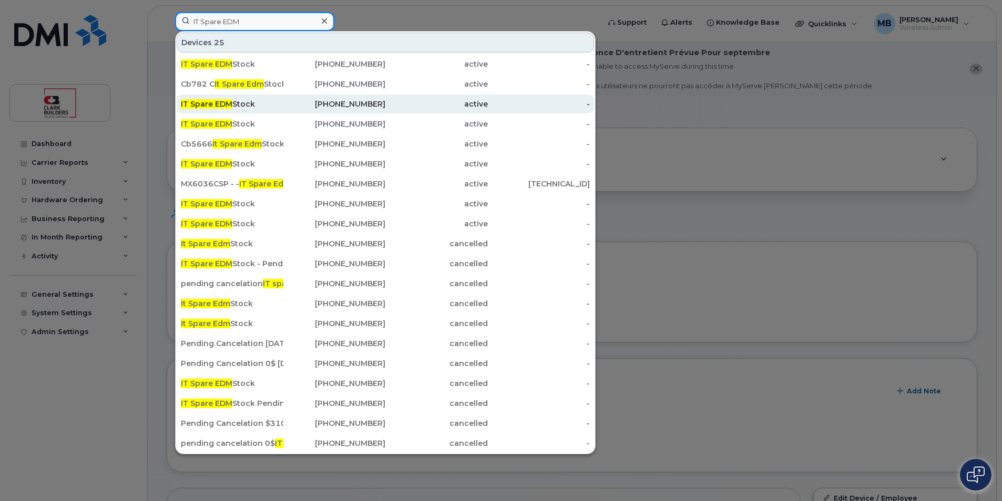
type input "IT Spare EDM"
click at [302, 102] on div "[PHONE_NUMBER]" at bounding box center [334, 104] width 102 height 11
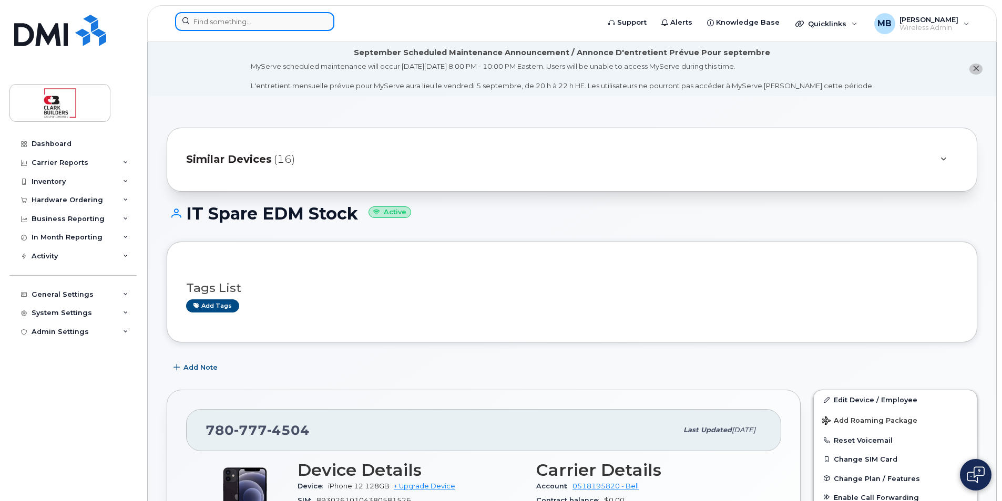
click at [223, 25] on input at bounding box center [254, 21] width 159 height 19
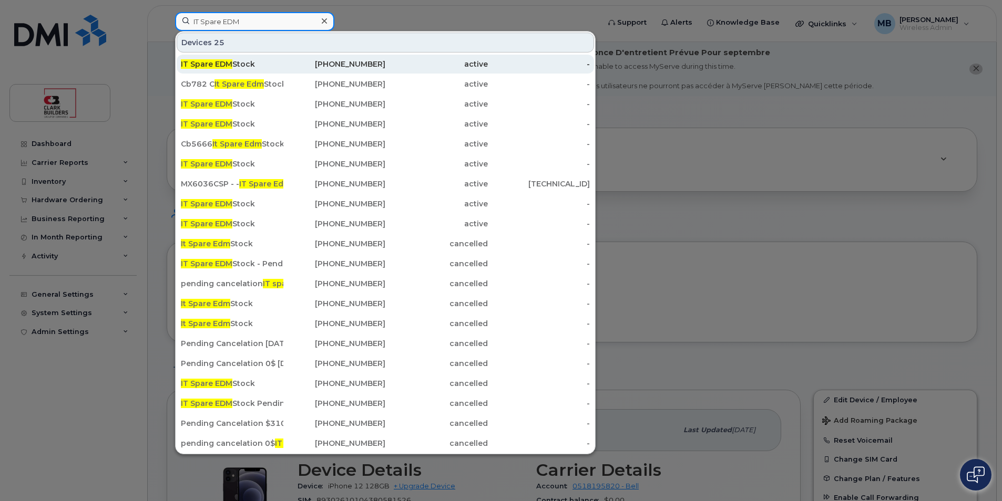
type input "IT Spare EDM"
click at [293, 65] on div "780-242-8413" at bounding box center [334, 64] width 102 height 11
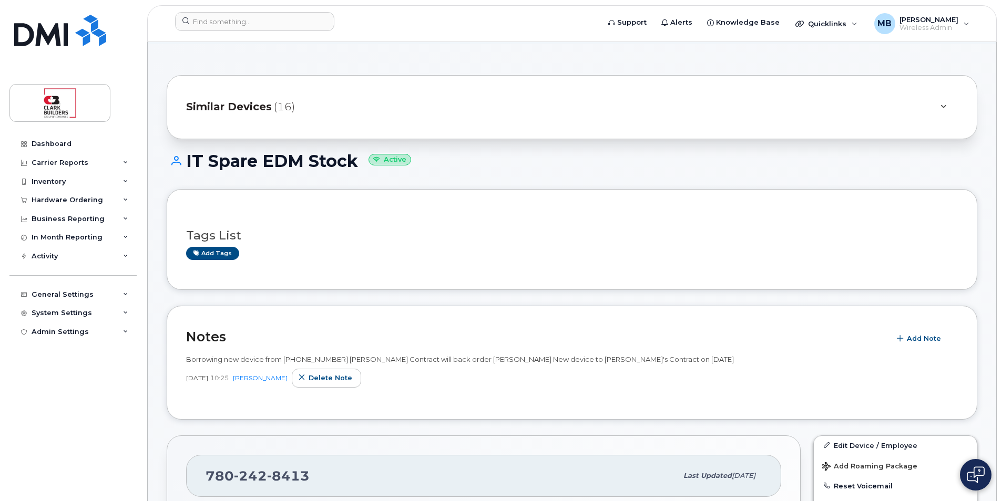
scroll to position [158, 0]
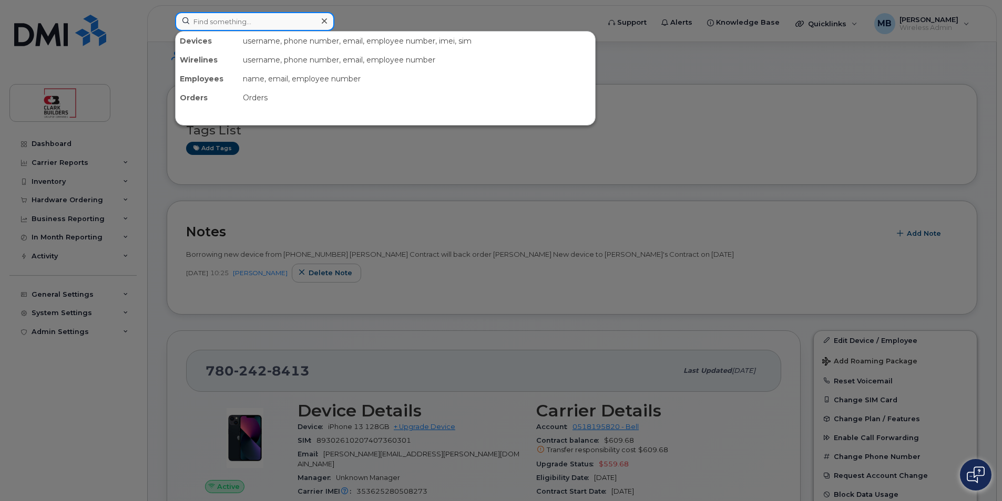
click at [246, 22] on input at bounding box center [254, 21] width 159 height 19
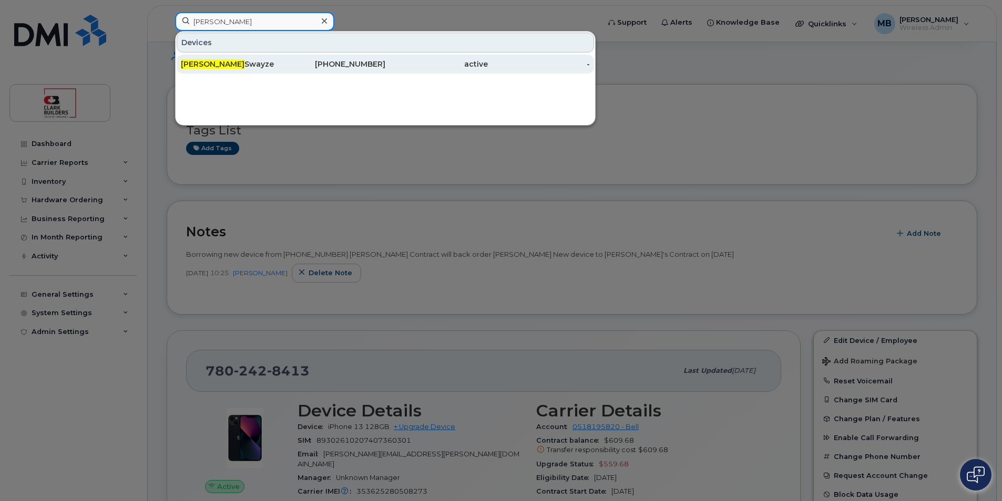
type input "jesse"
click at [322, 60] on div "867-445-7210" at bounding box center [334, 64] width 102 height 11
